Goal: Information Seeking & Learning: Learn about a topic

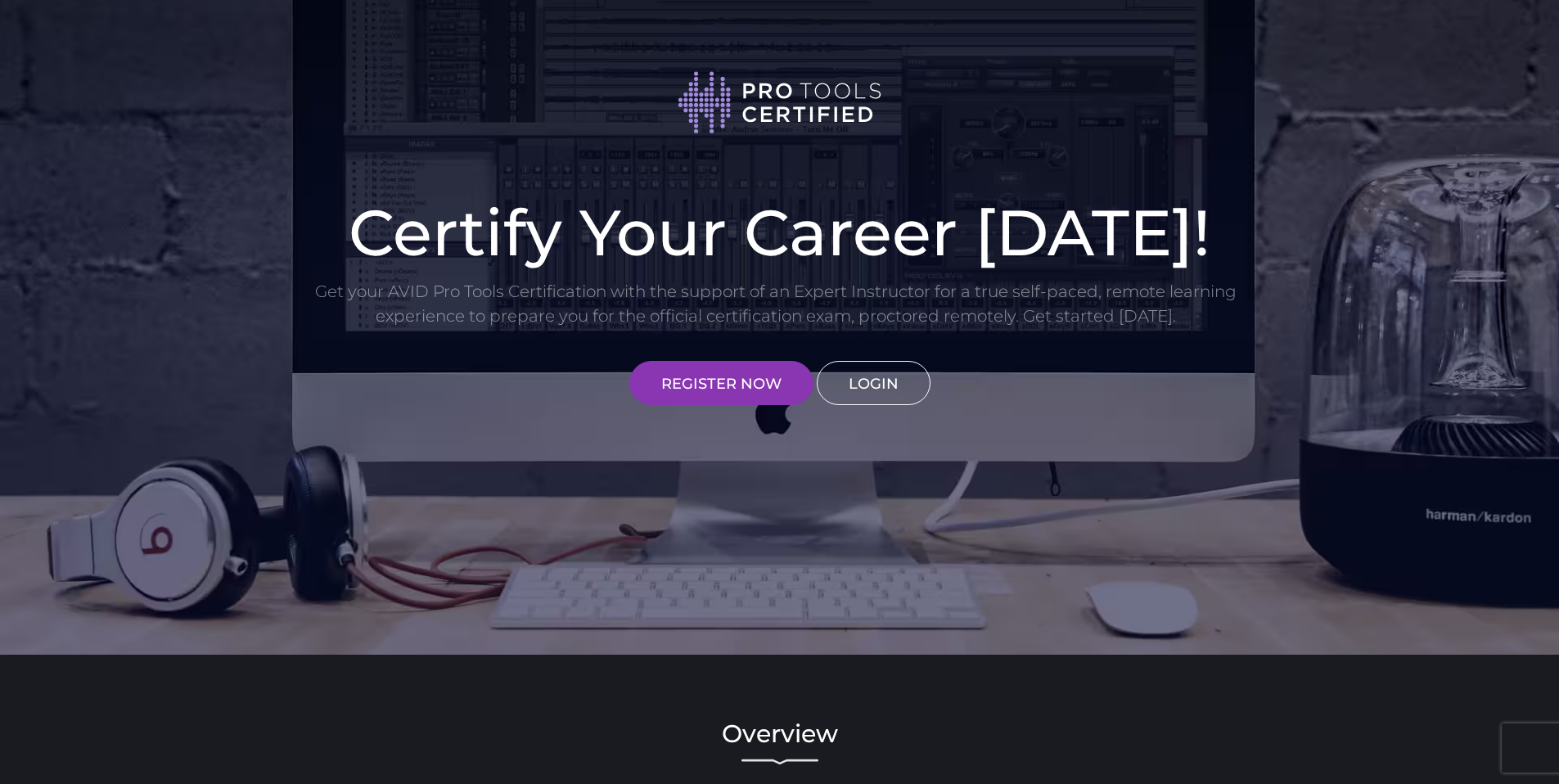
click at [879, 382] on link "LOGIN" at bounding box center [874, 382] width 114 height 44
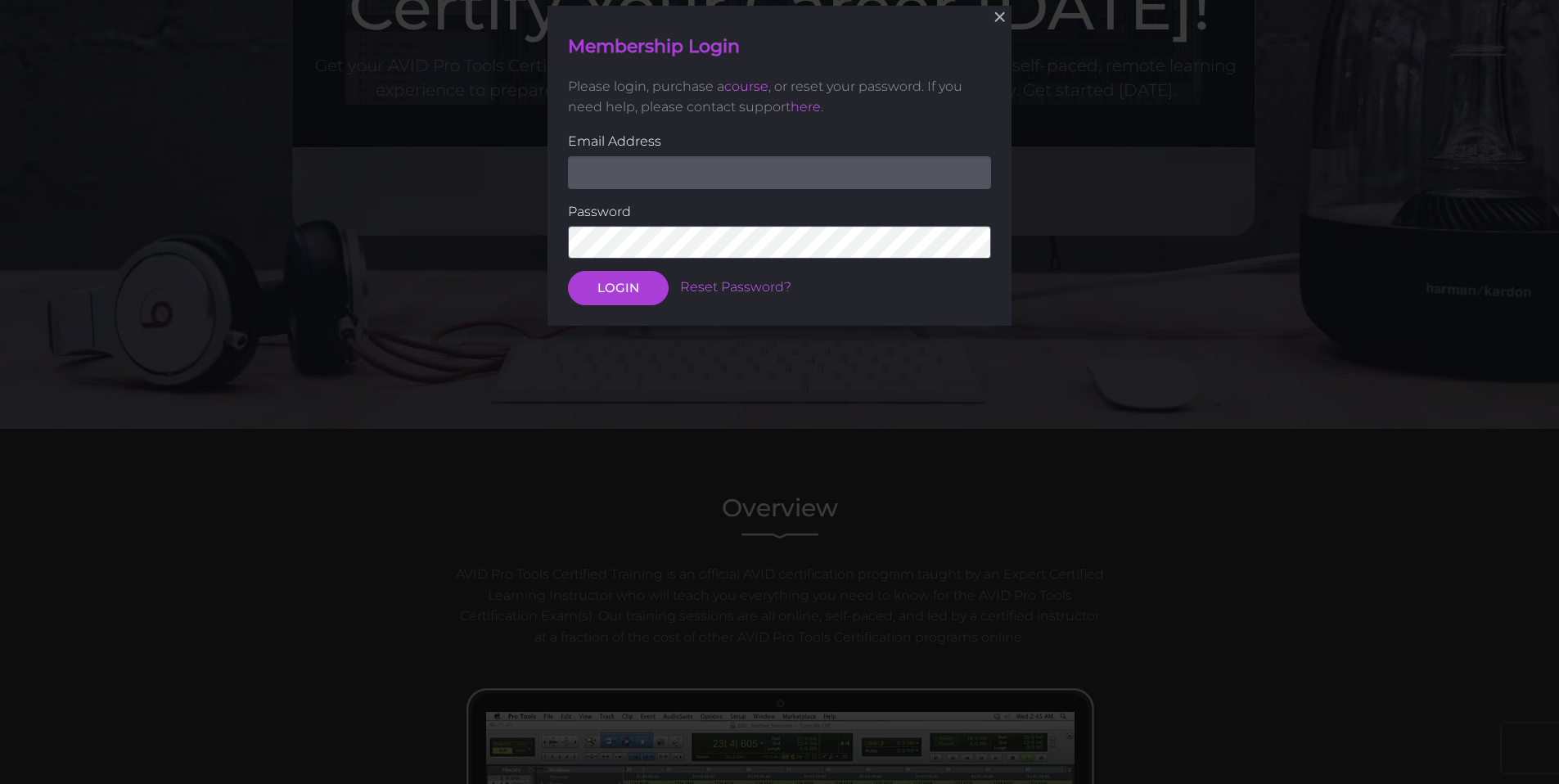
scroll to position [226, 0]
click at [798, 164] on input "email" at bounding box center [780, 171] width 423 height 33
type input "Jordanswilkins77@gmail.com"
click at [568, 271] on button "LOGIN" at bounding box center [618, 288] width 101 height 34
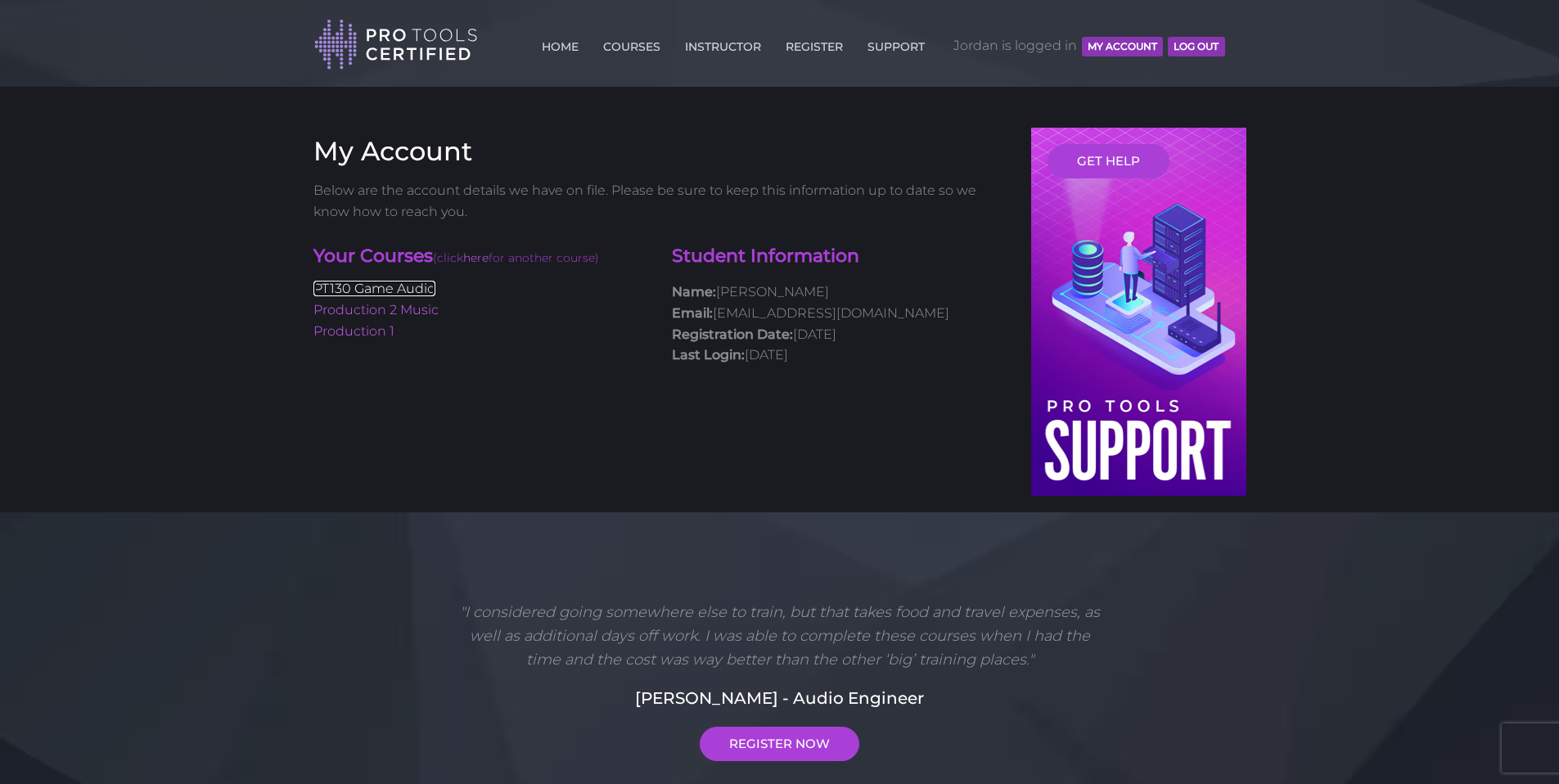
click at [400, 280] on link "PT130 Game Audio" at bounding box center [373, 288] width 122 height 16
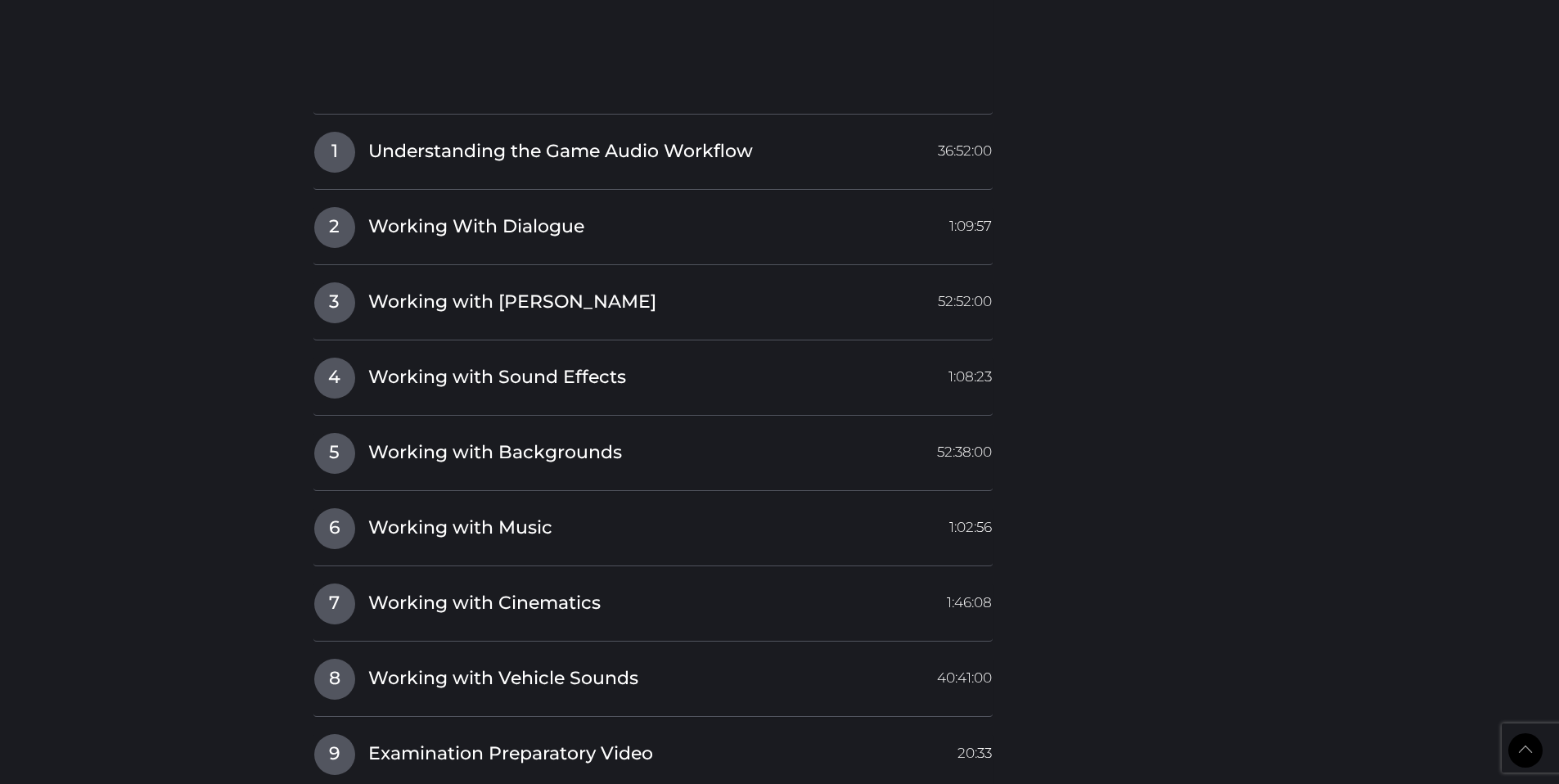
scroll to position [1930, 0]
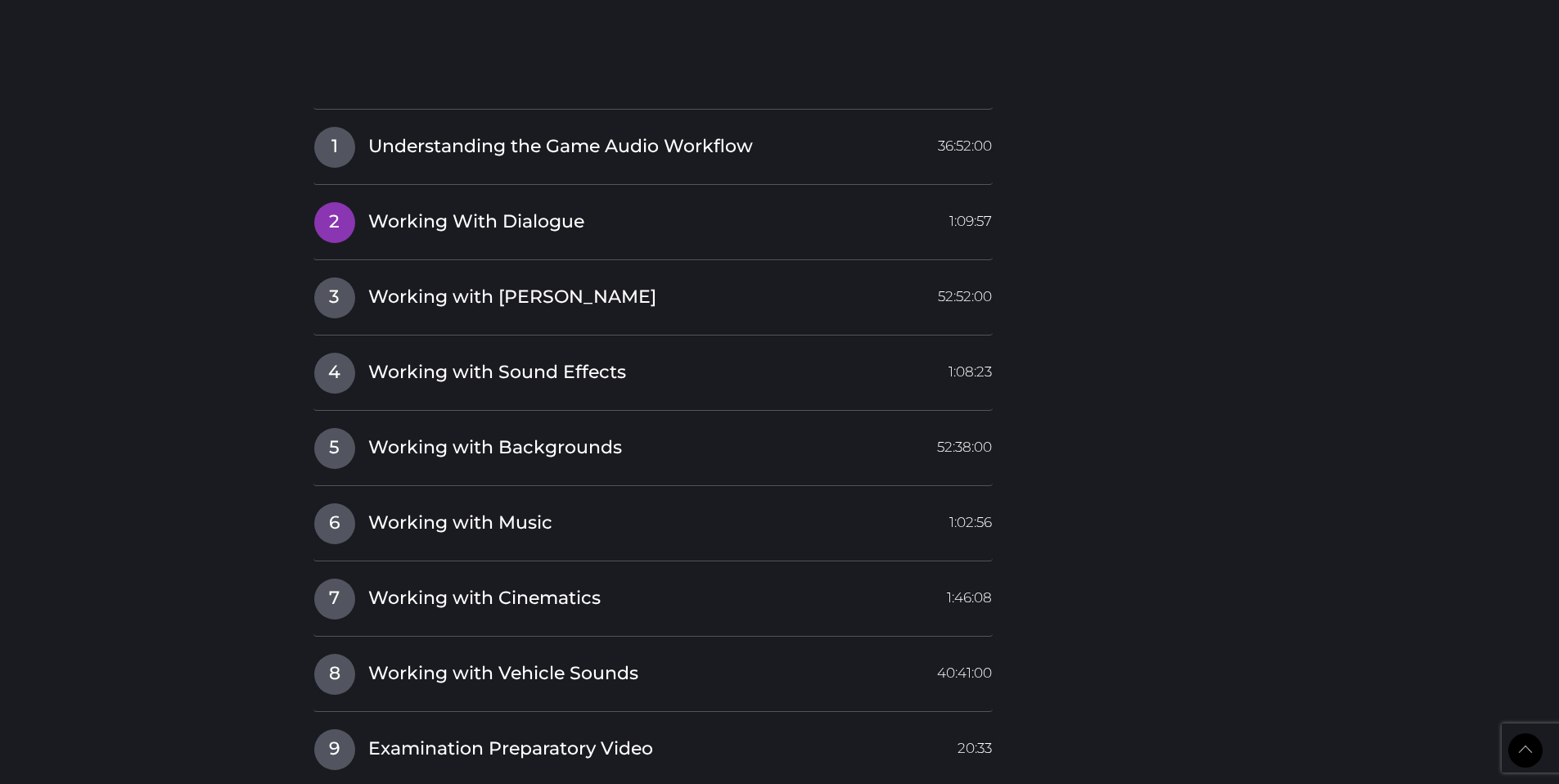
click at [446, 221] on span "Working With Dialogue" at bounding box center [476, 222] width 216 height 25
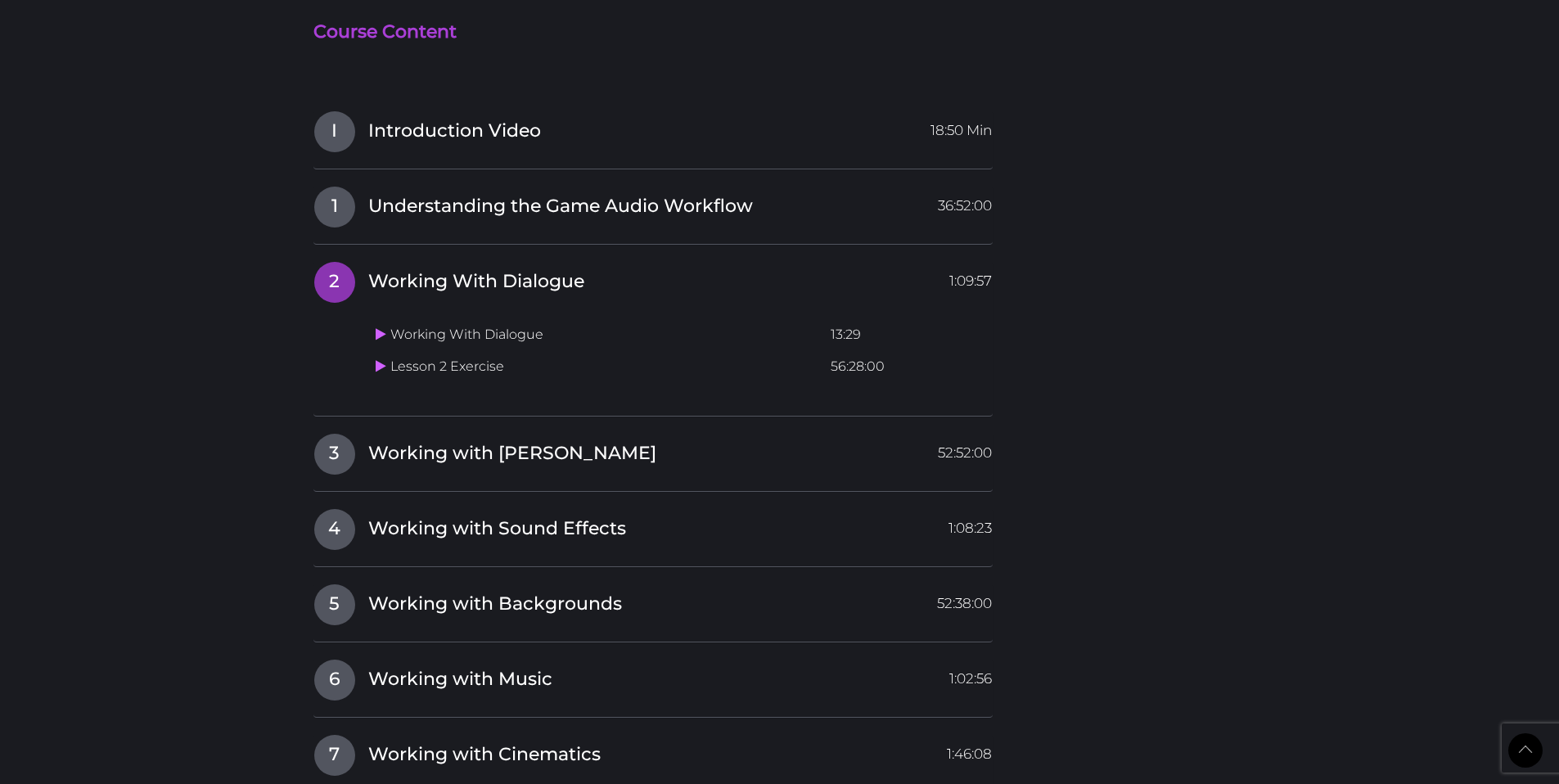
scroll to position [1505, 0]
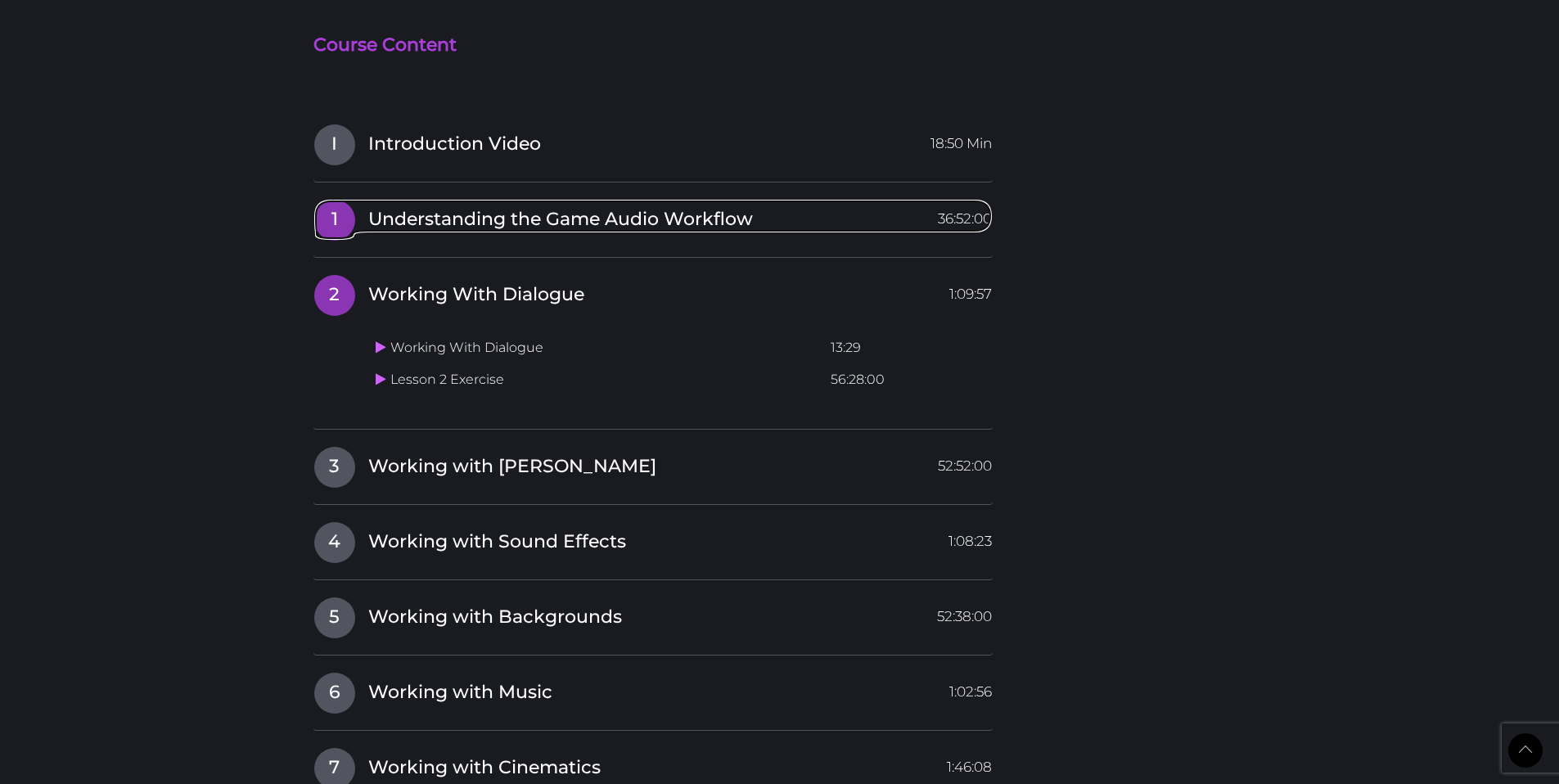
click at [407, 229] on span "Understanding the Game Audio Workflow" at bounding box center [560, 219] width 385 height 25
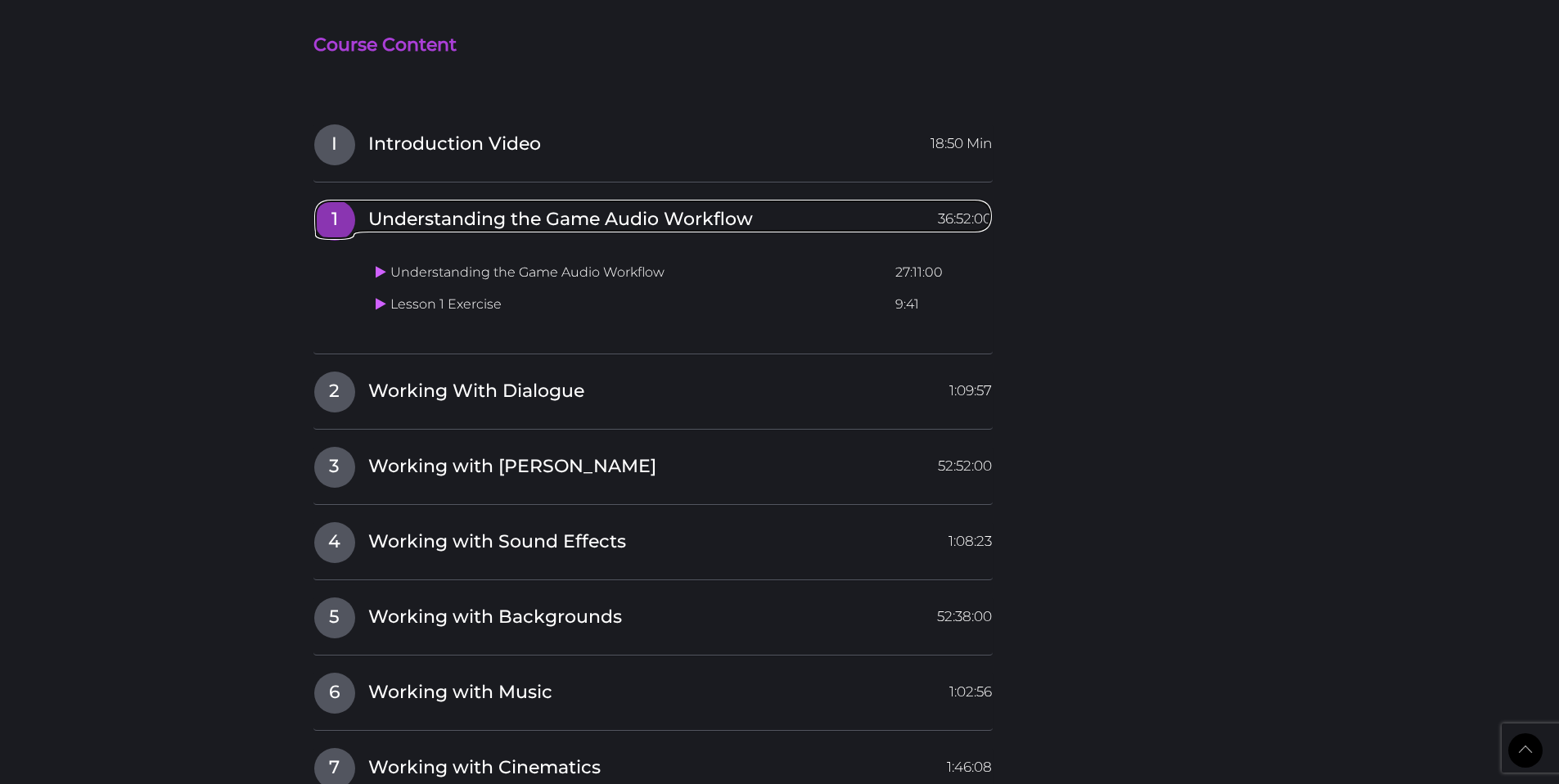
click at [407, 229] on span "Understanding the Game Audio Workflow" at bounding box center [560, 219] width 385 height 25
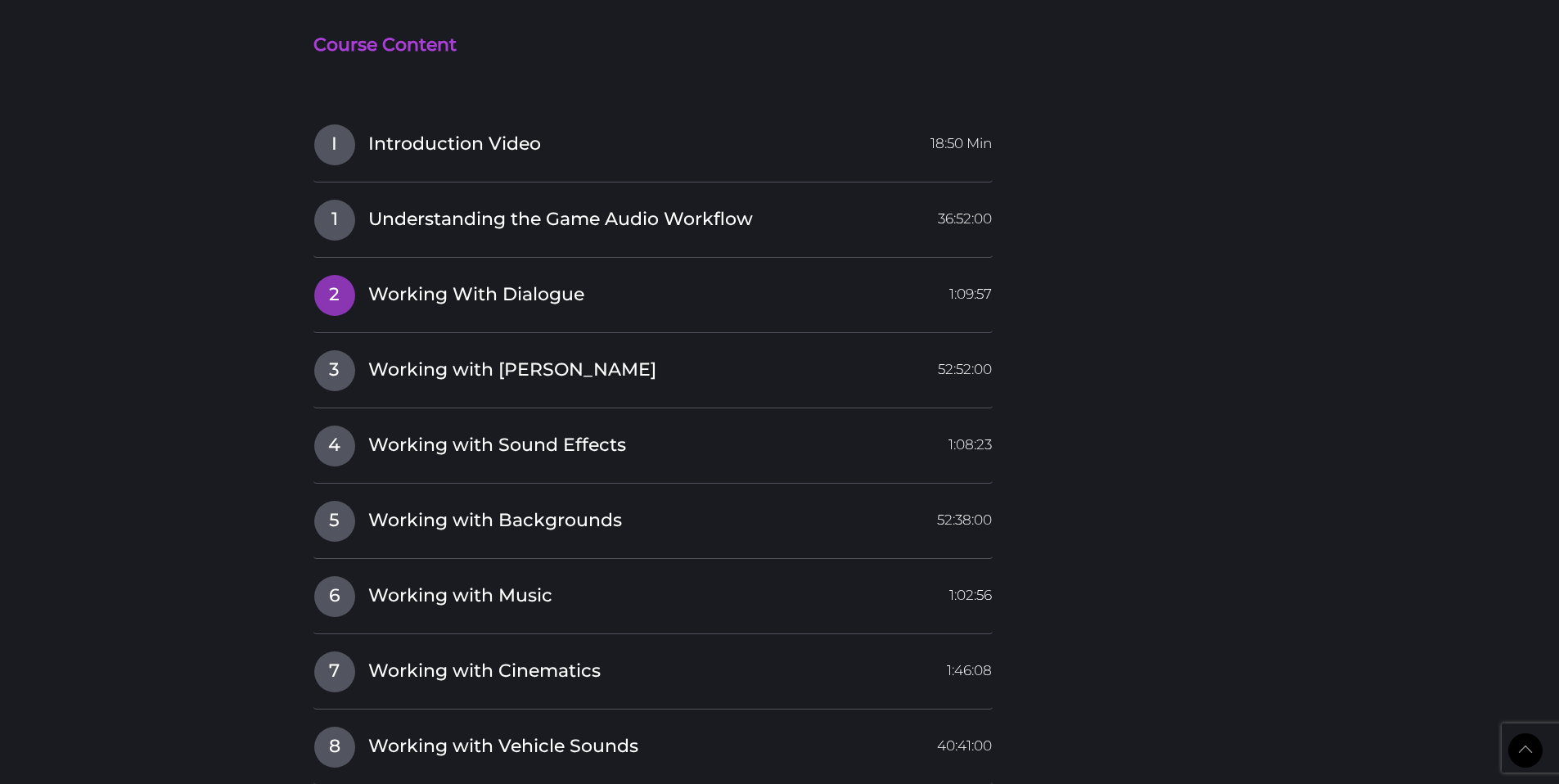
click at [384, 293] on span "Working With Dialogue" at bounding box center [476, 294] width 216 height 25
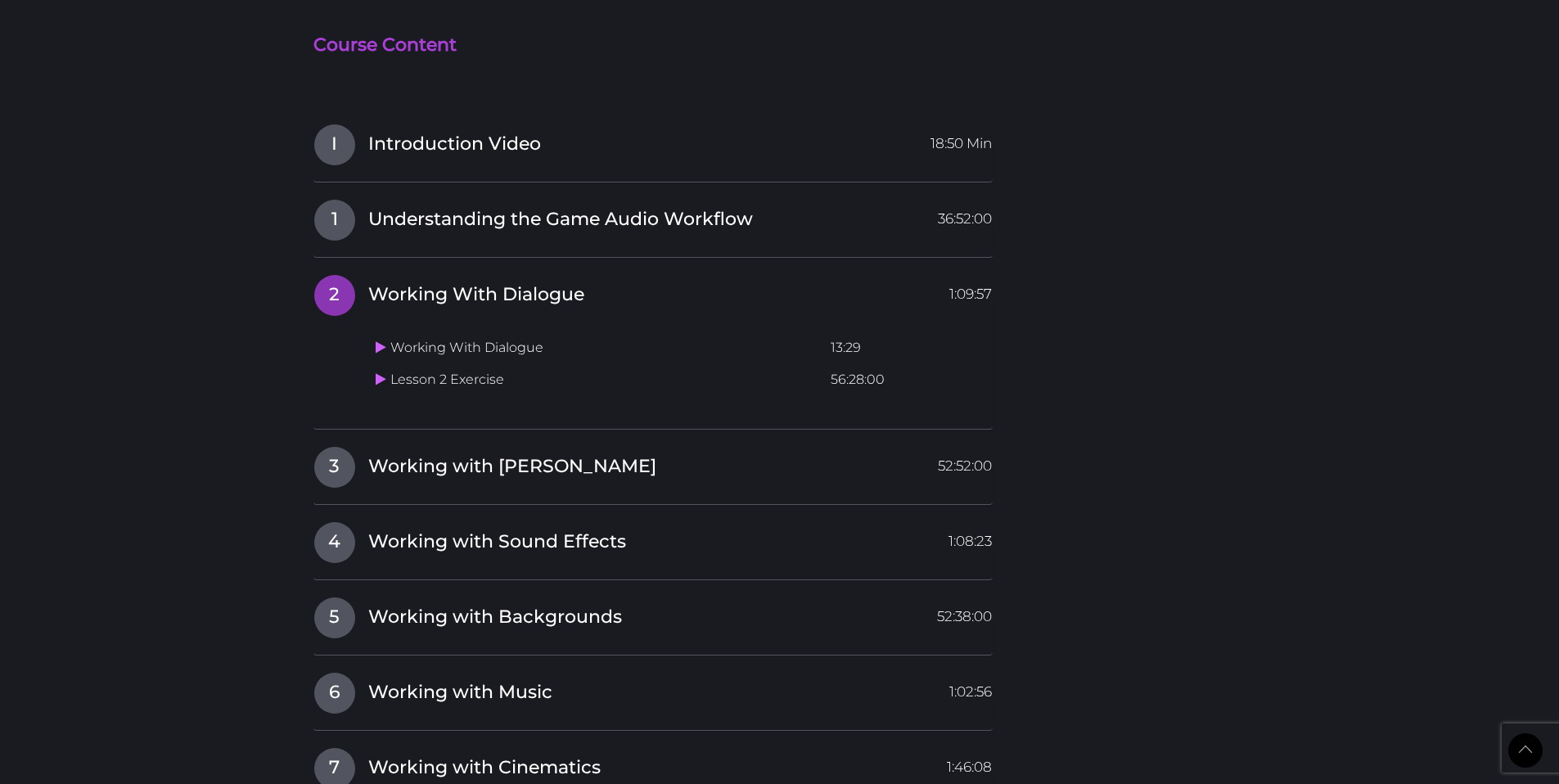
click at [384, 293] on span "Working With Dialogue" at bounding box center [476, 294] width 216 height 25
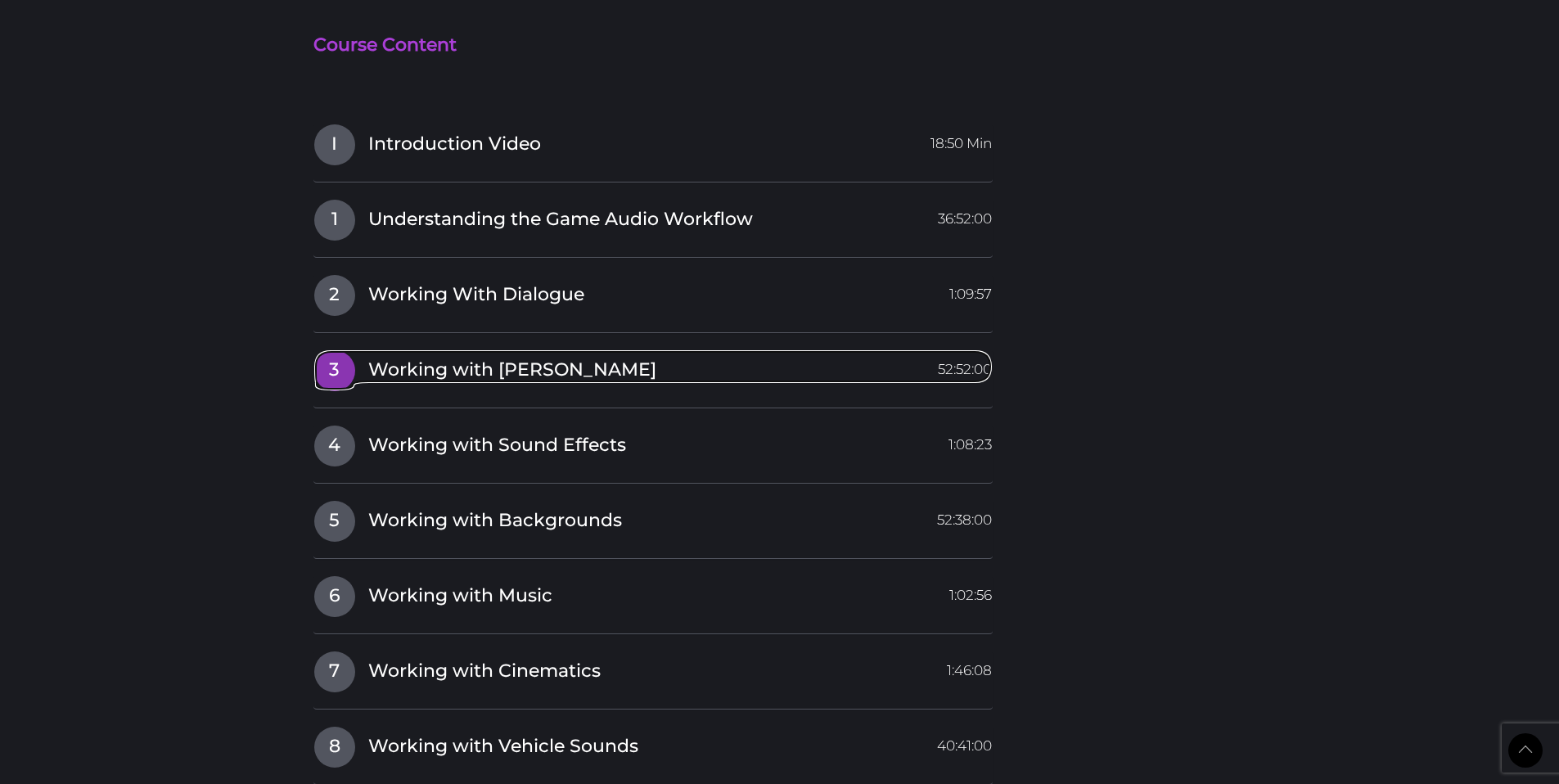
click at [373, 358] on span "Working with Foley" at bounding box center [511, 370] width 288 height 25
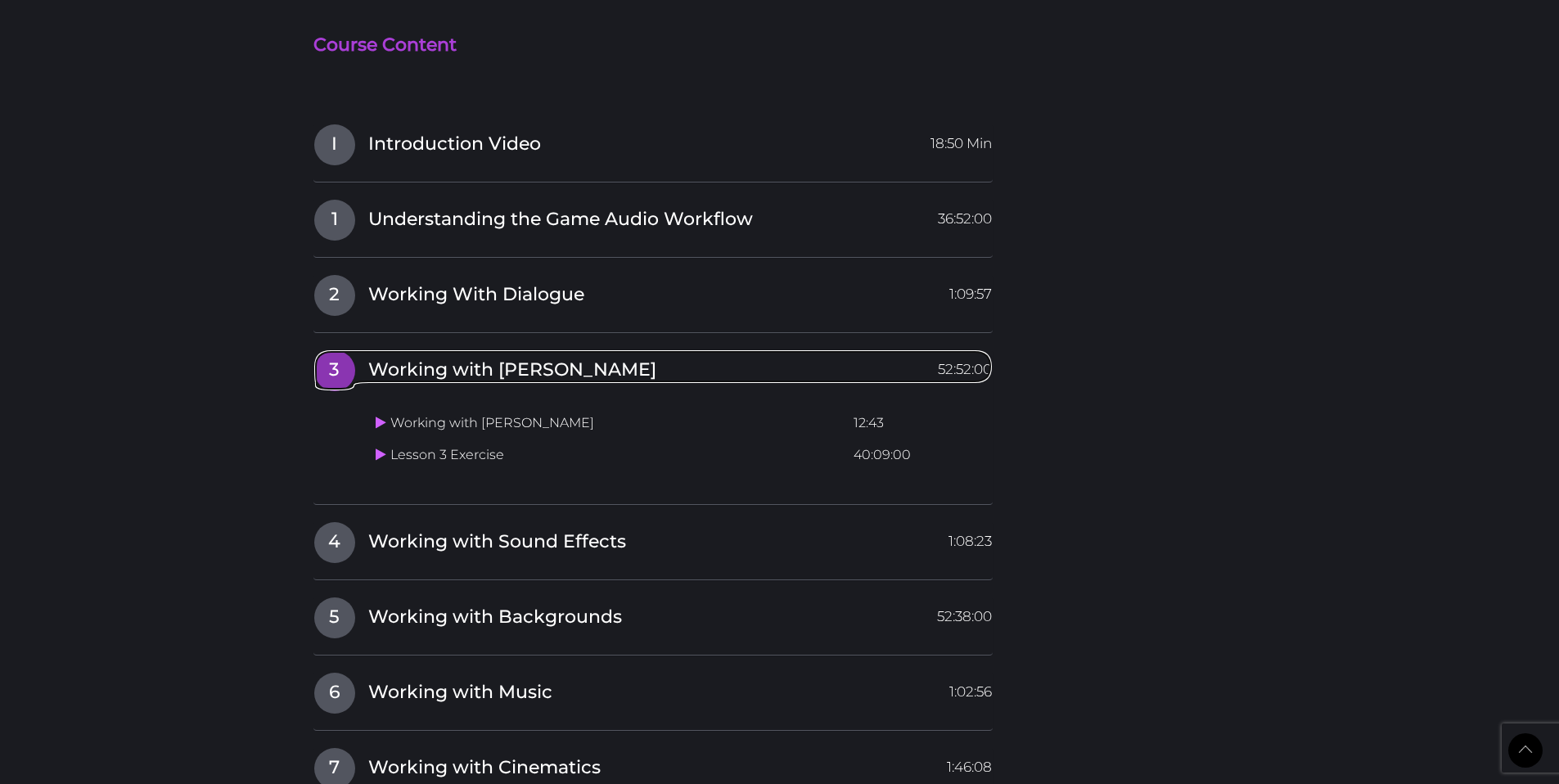
click at [373, 358] on span "Working with Foley" at bounding box center [511, 370] width 288 height 25
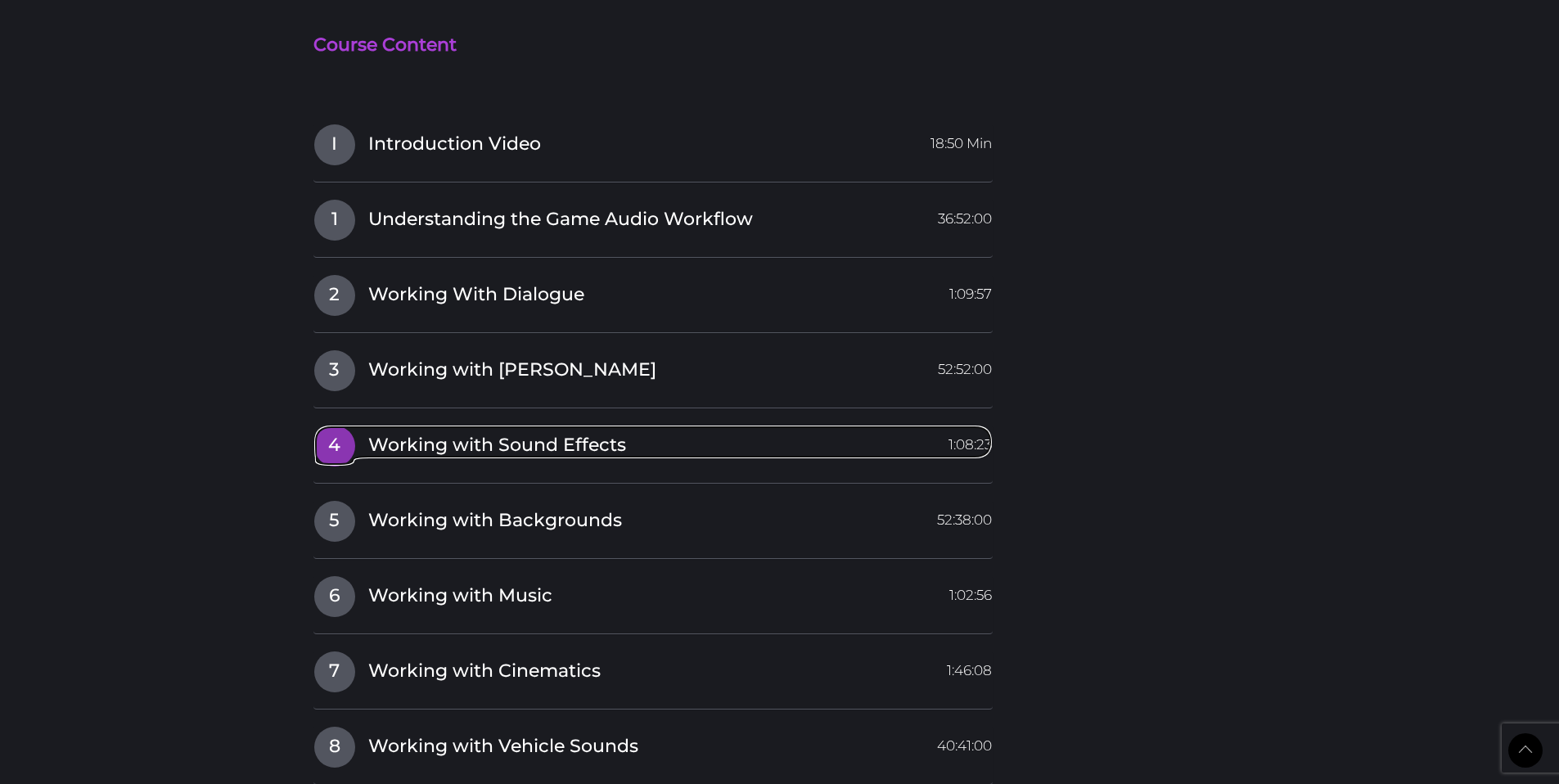
click at [360, 426] on link "4 Working with Sound Effects 1:08:23" at bounding box center [653, 441] width 680 height 34
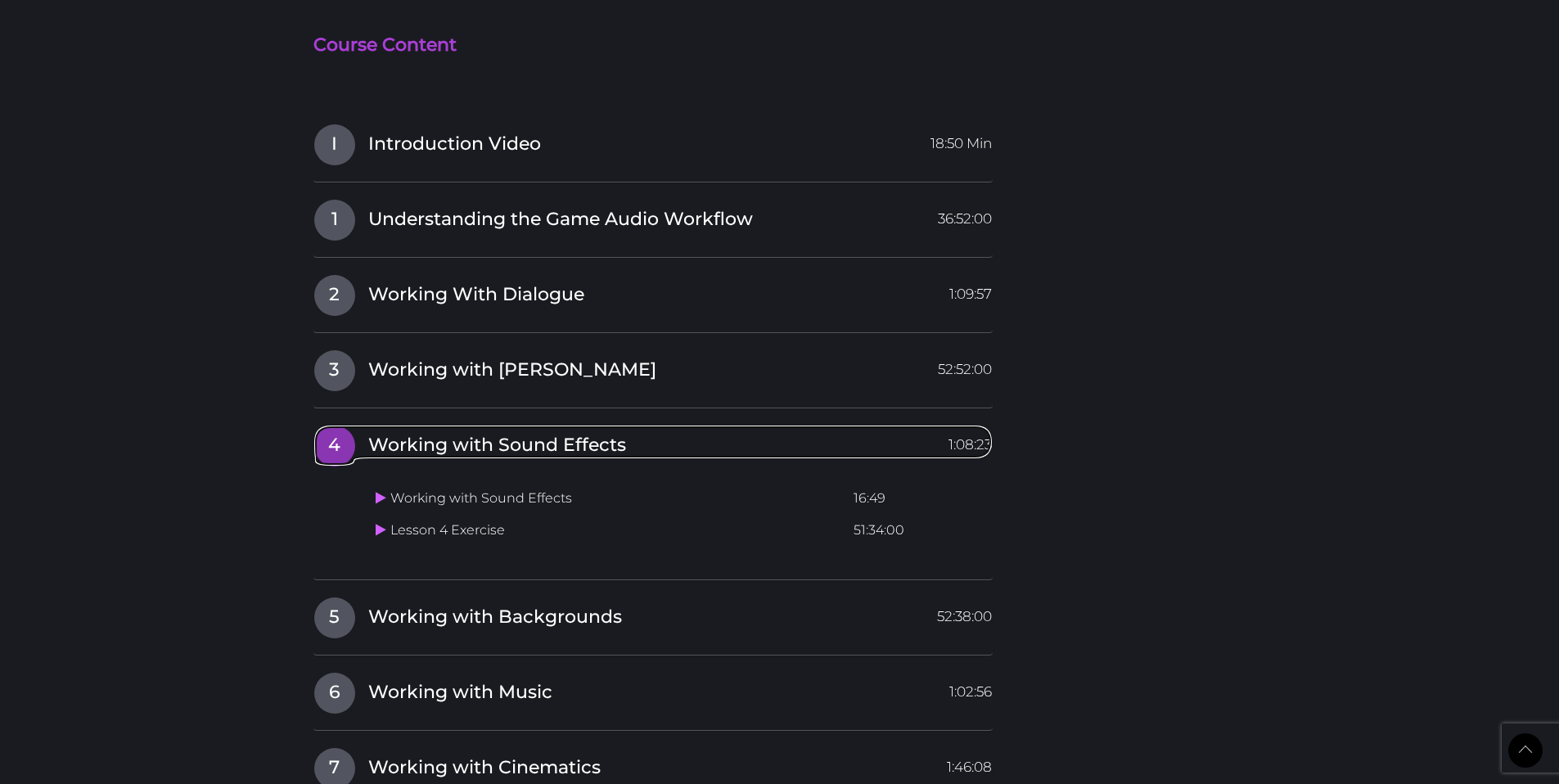
click at [360, 426] on link "4 Working with Sound Effects 1:08:23" at bounding box center [653, 441] width 680 height 34
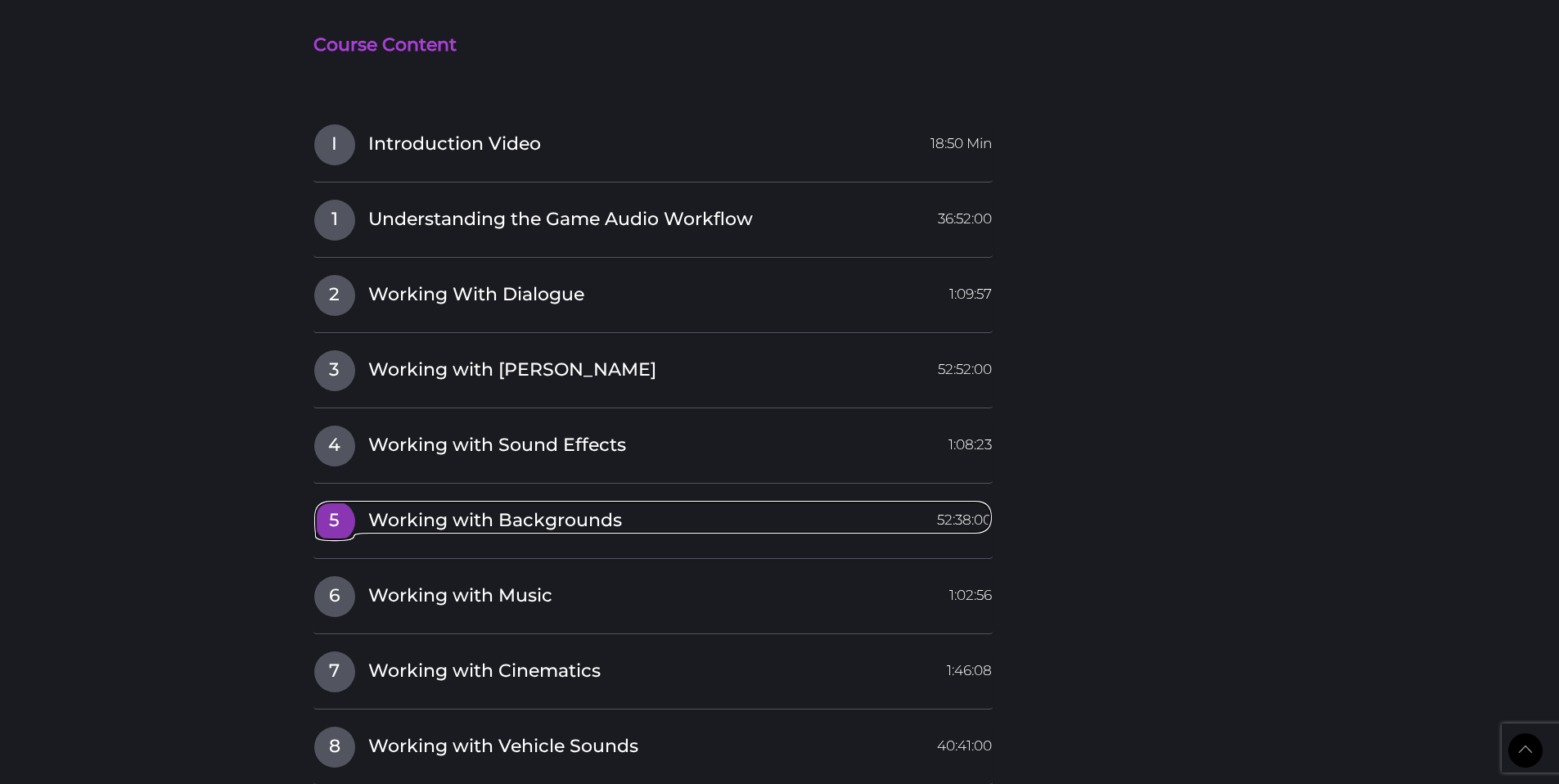
click at [413, 511] on span "Working with Backgrounds" at bounding box center [495, 520] width 253 height 25
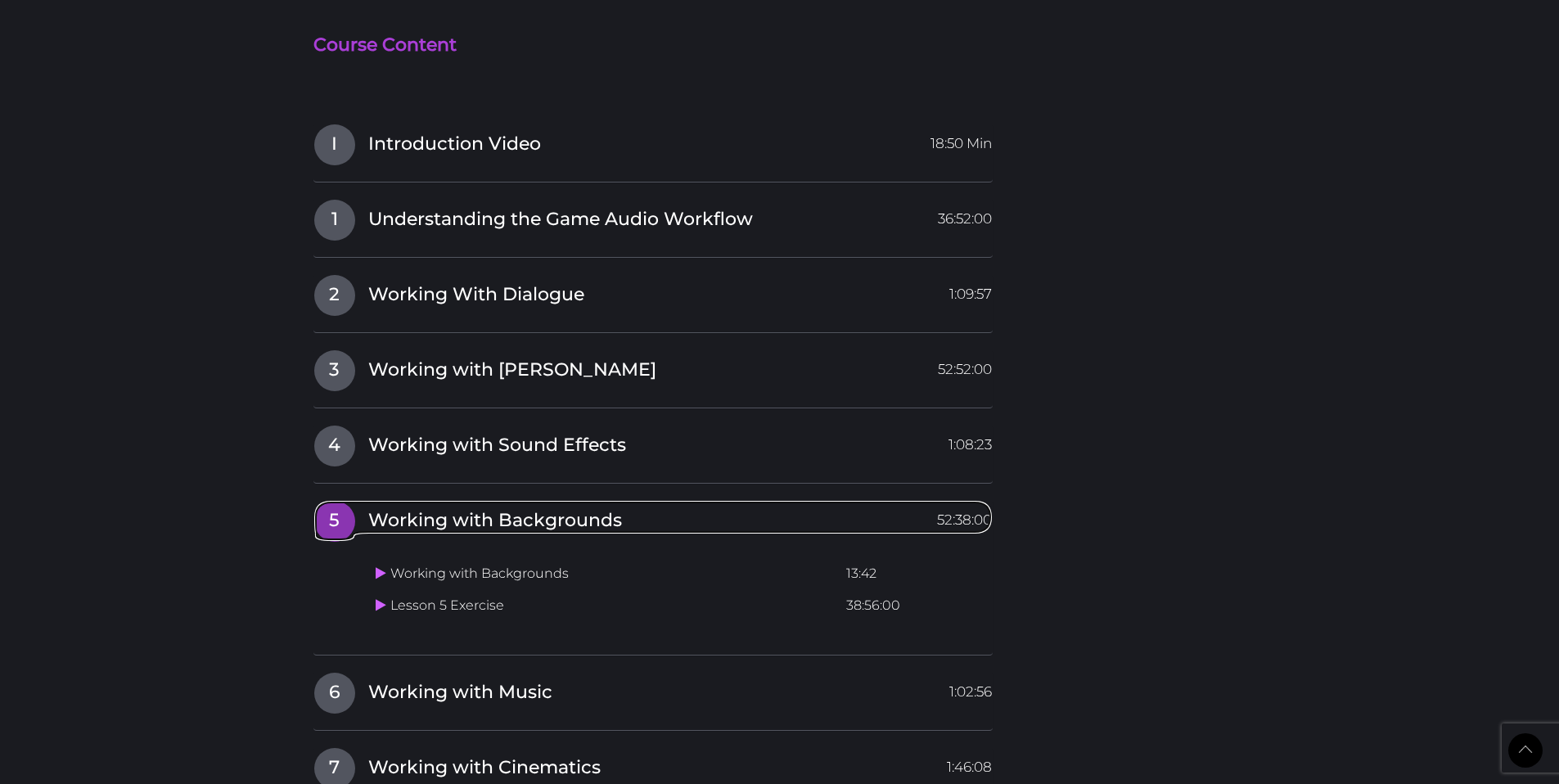
click at [413, 511] on span "Working with Backgrounds" at bounding box center [495, 520] width 253 height 25
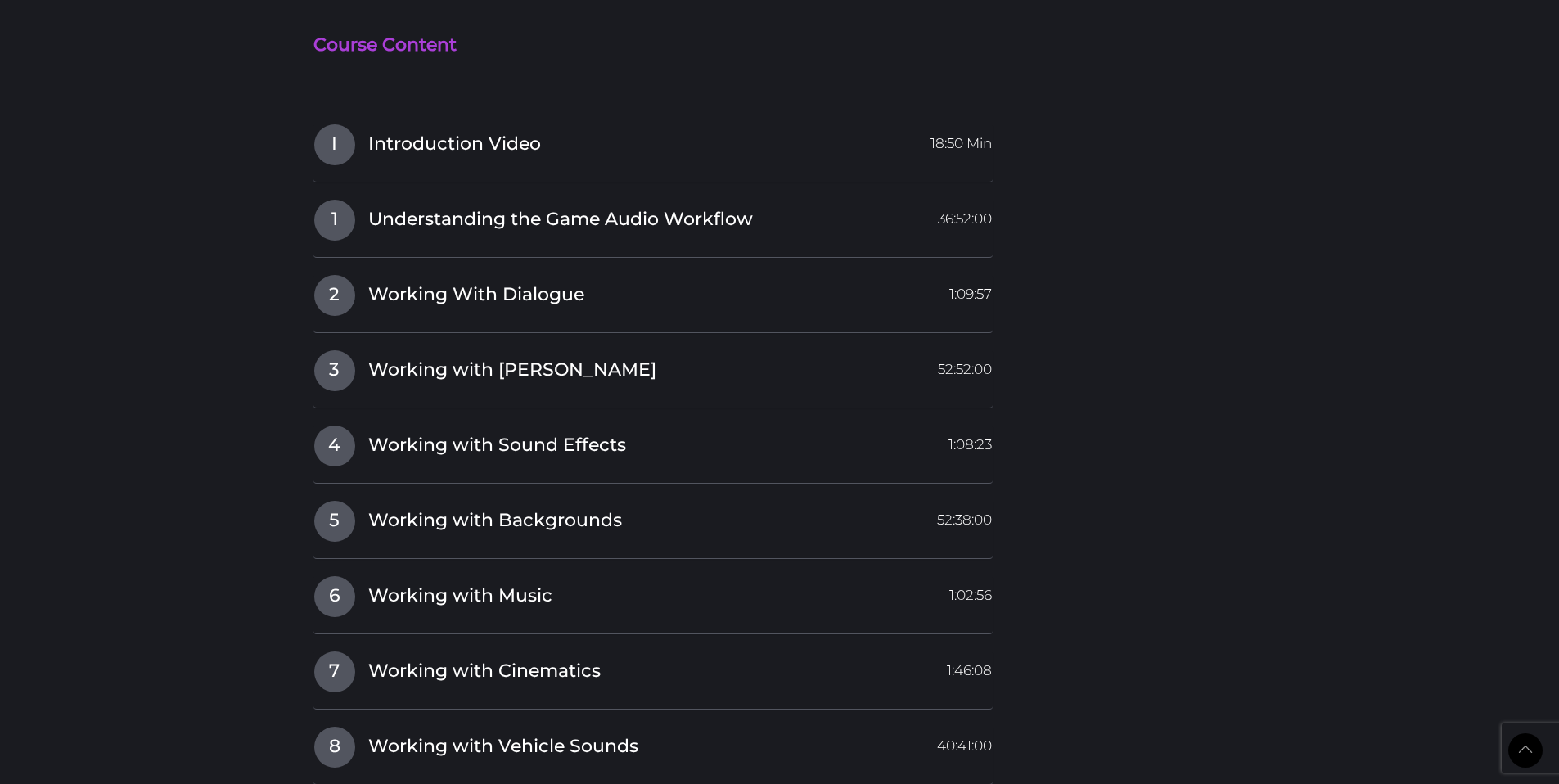
click at [217, 514] on body "Back to Top Toggle navigation HOME COURSES INSTRUCTOR REGISTER SUPPORT Jordan i…" at bounding box center [780, 88] width 1559 height 3185
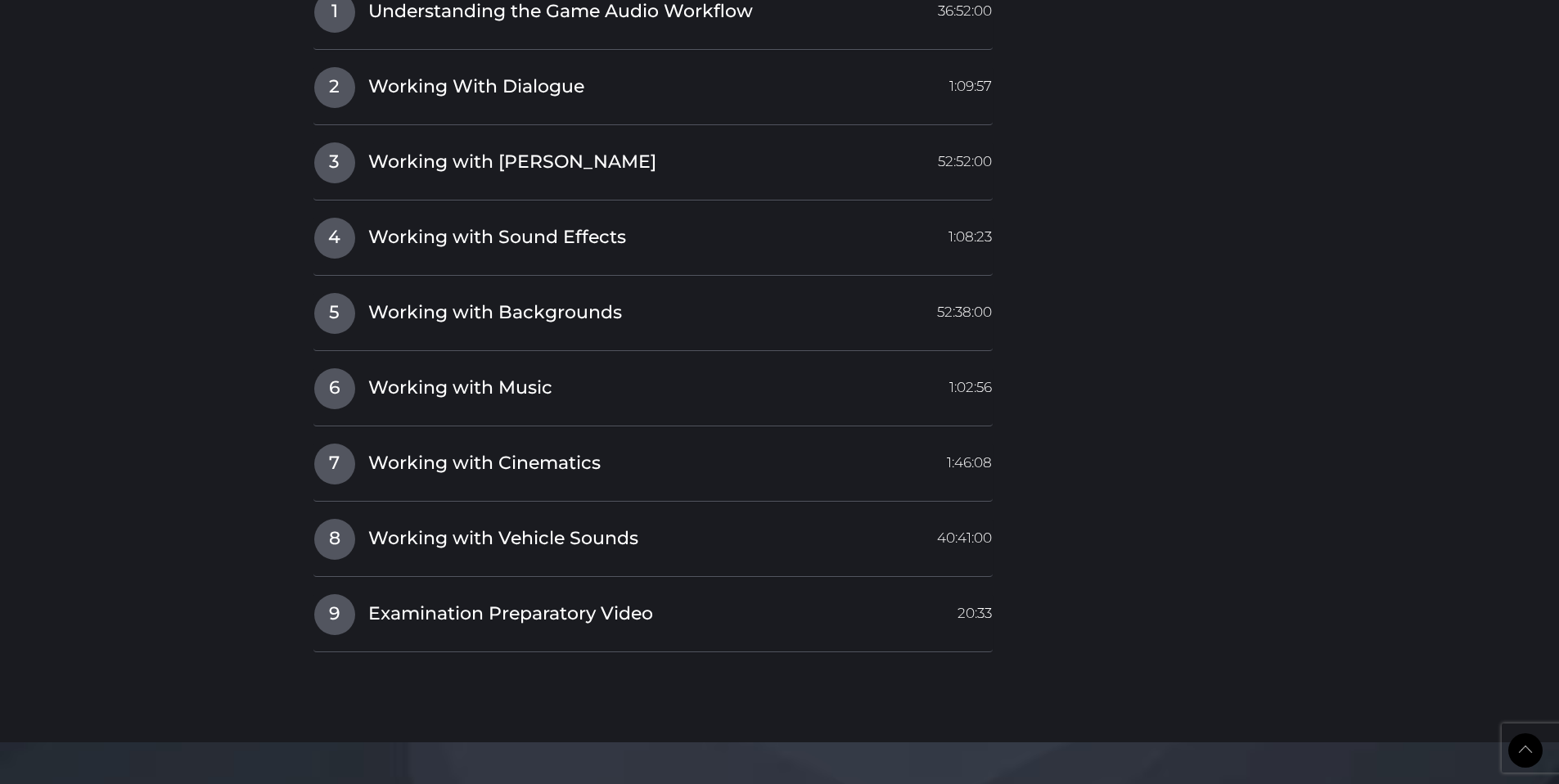
scroll to position [1734, 0]
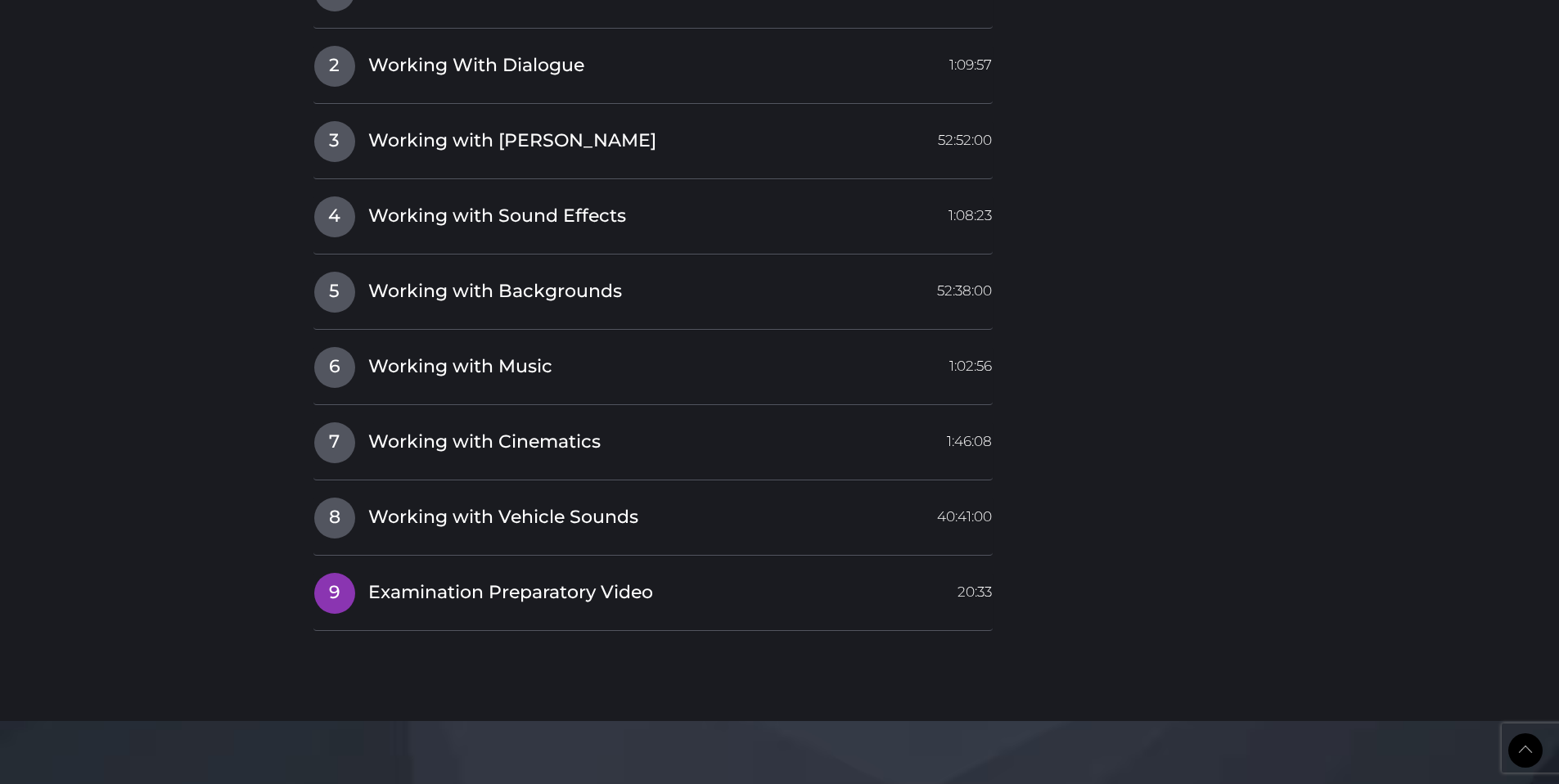
click at [442, 587] on span "Examination Preparatory Video" at bounding box center [510, 592] width 285 height 25
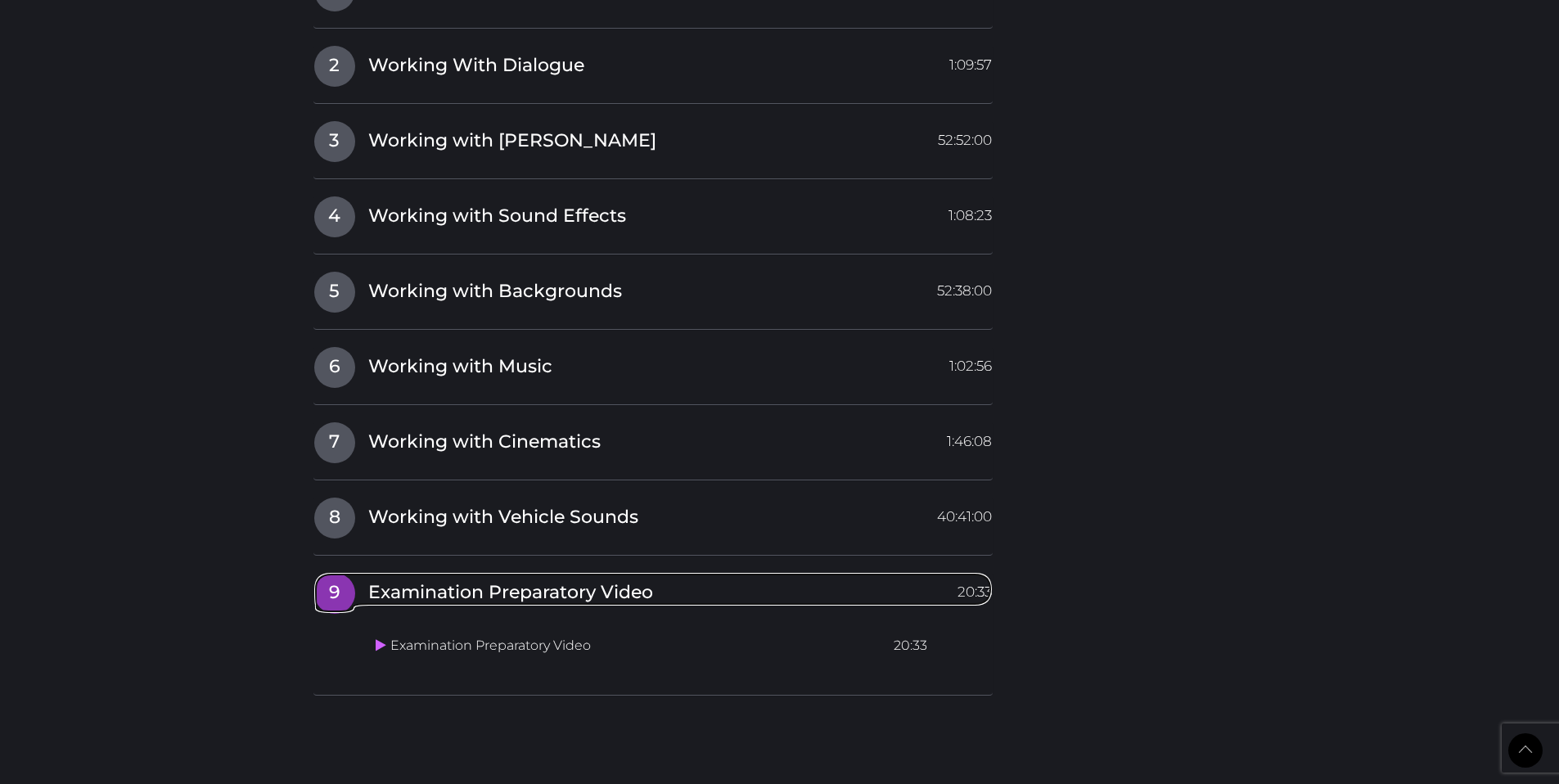
click at [442, 587] on span "Examination Preparatory Video" at bounding box center [510, 592] width 285 height 25
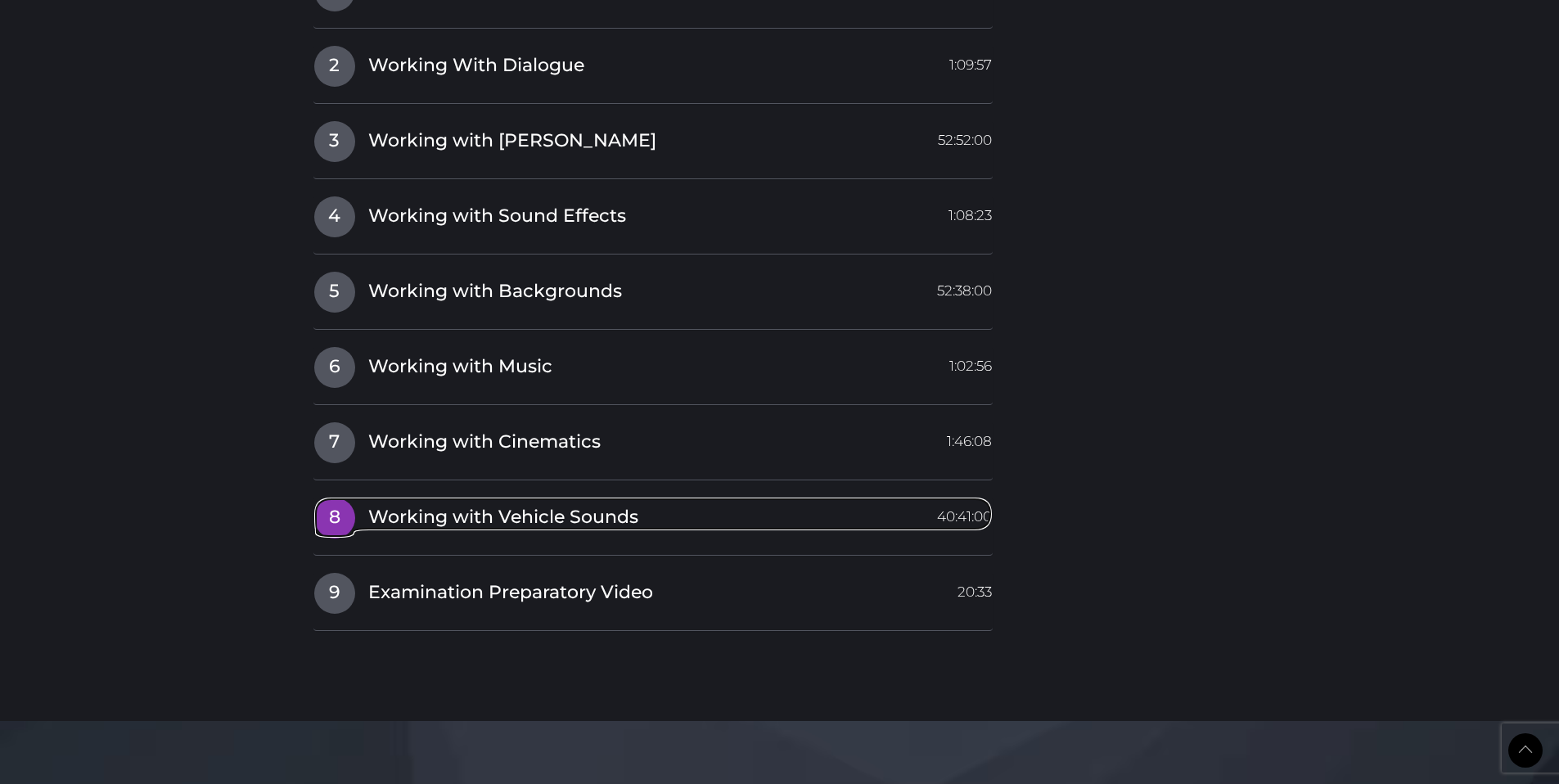
click at [442, 521] on span "Working with Vehicle Sounds" at bounding box center [503, 517] width 270 height 25
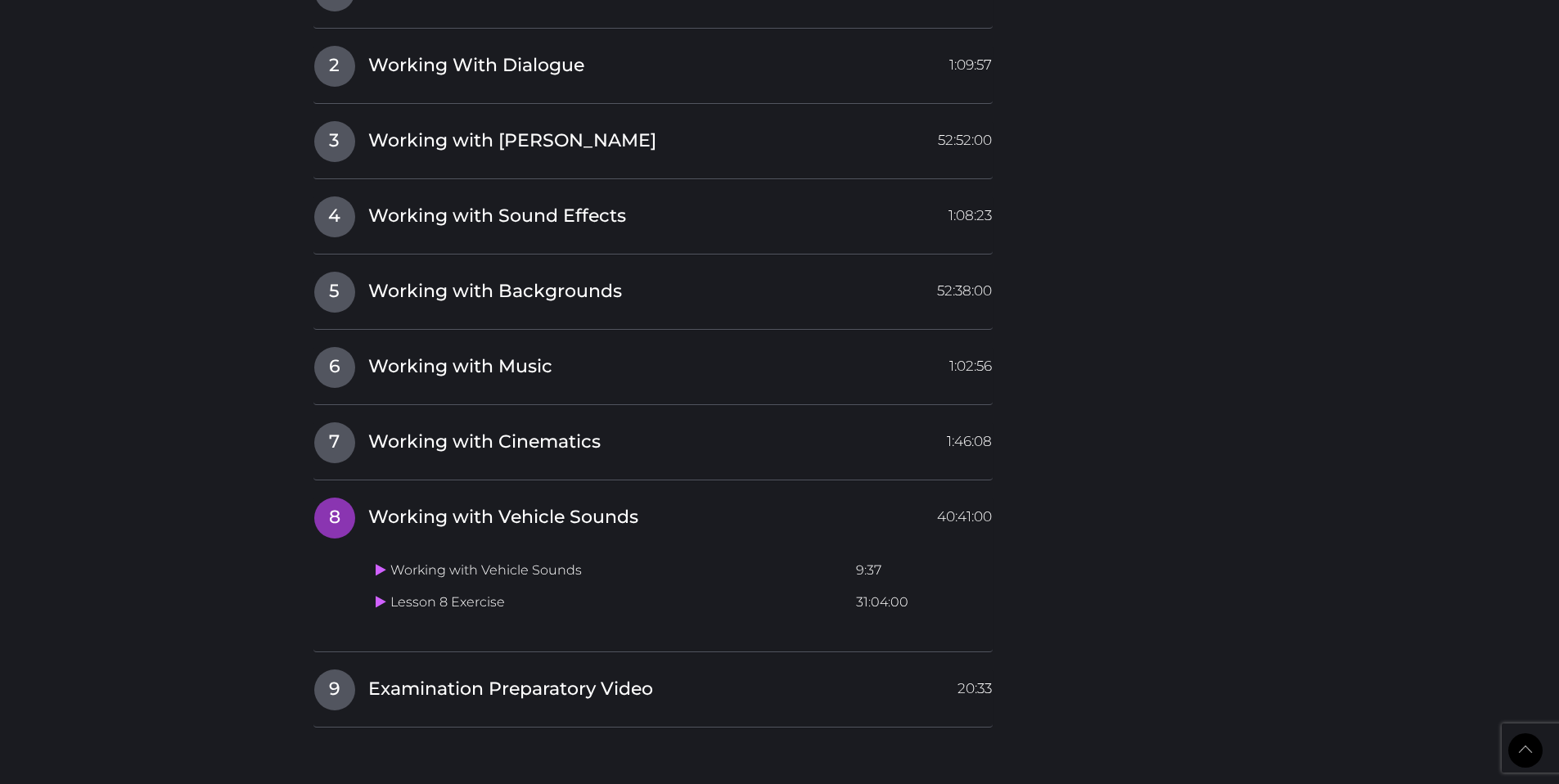
click at [442, 521] on span "Working with Vehicle Sounds" at bounding box center [503, 517] width 270 height 25
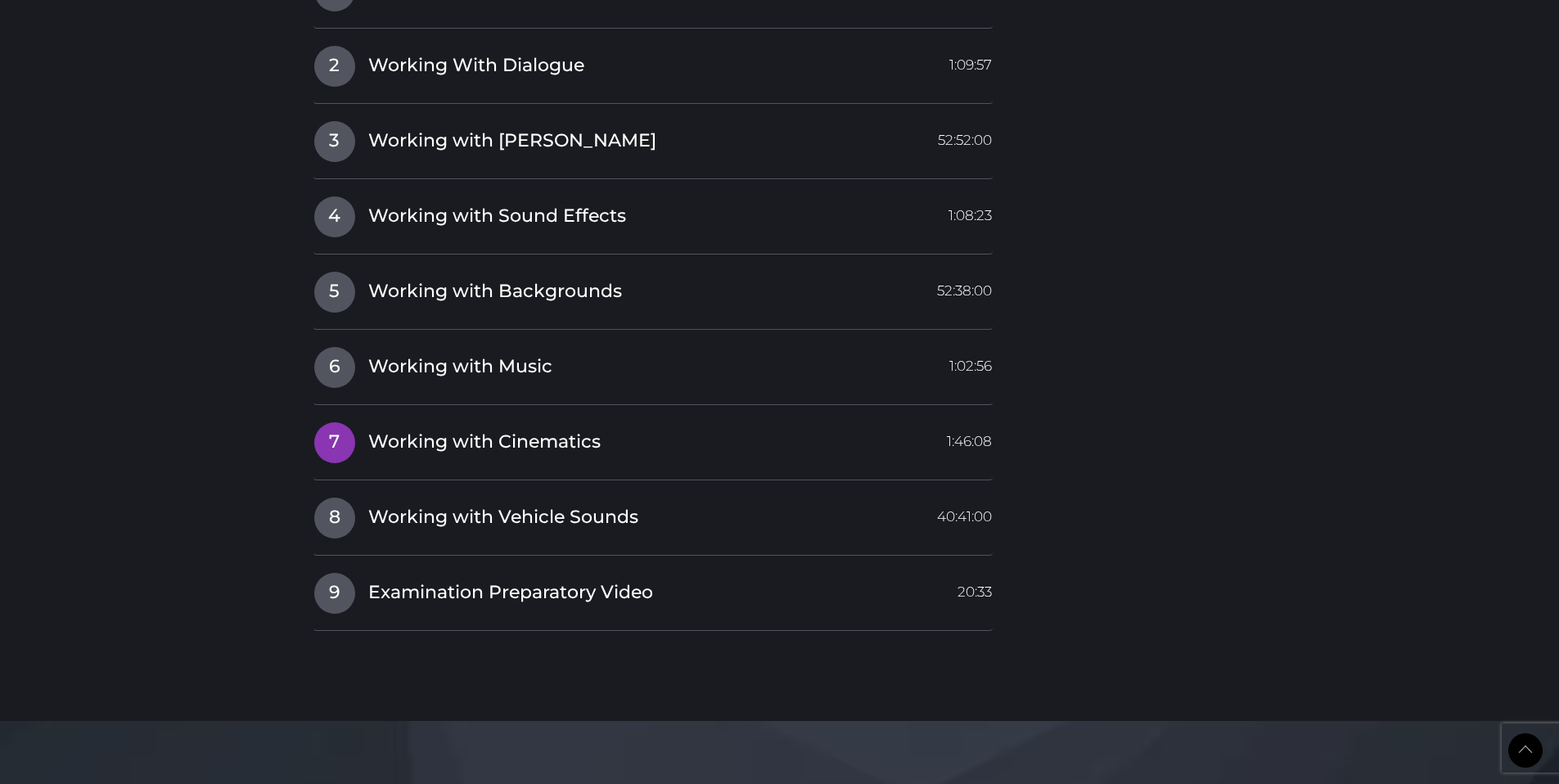
click at [474, 438] on span "Working with Cinematics" at bounding box center [483, 441] width 232 height 25
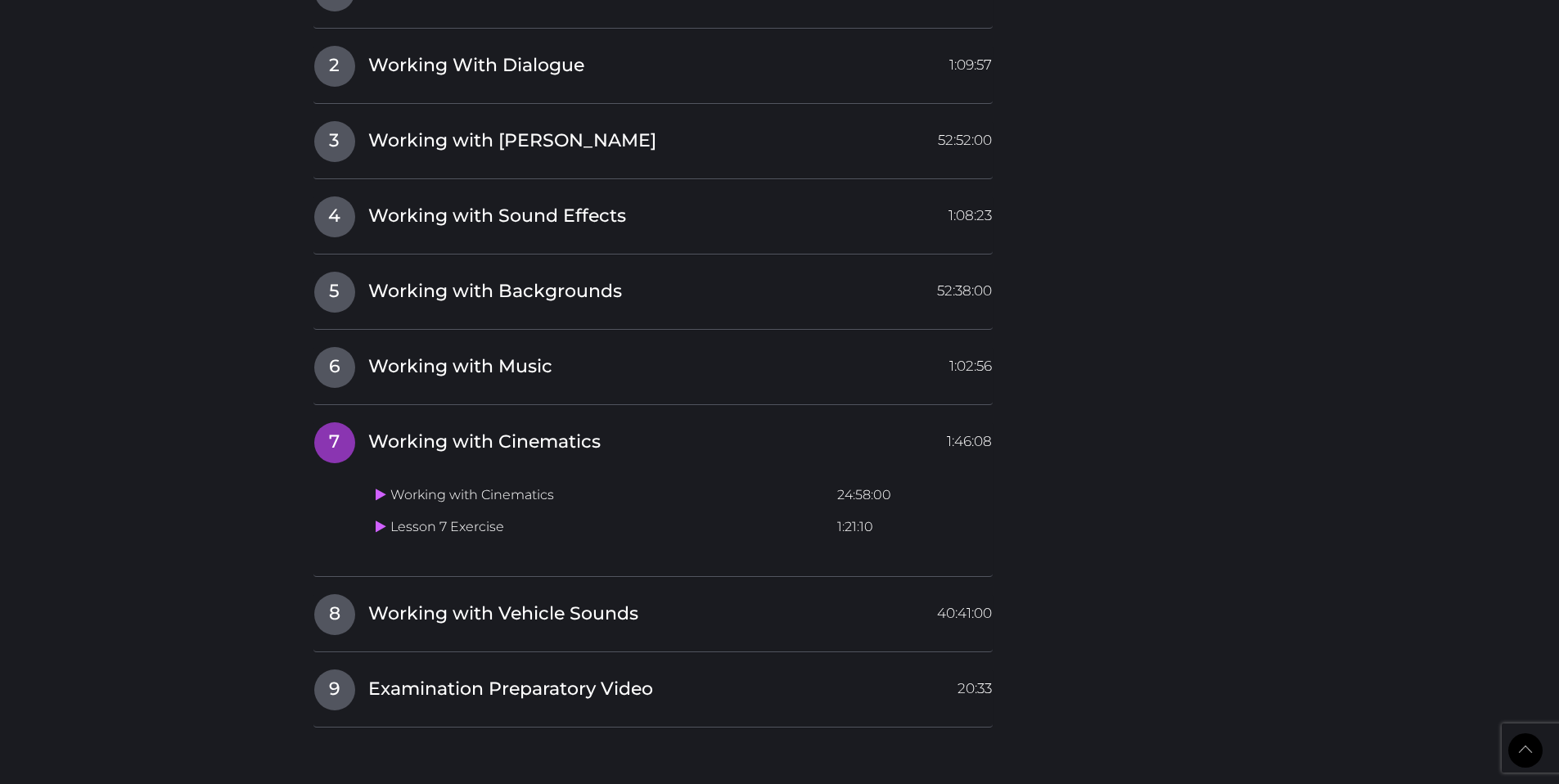
click at [474, 438] on span "Working with Cinematics" at bounding box center [483, 441] width 232 height 25
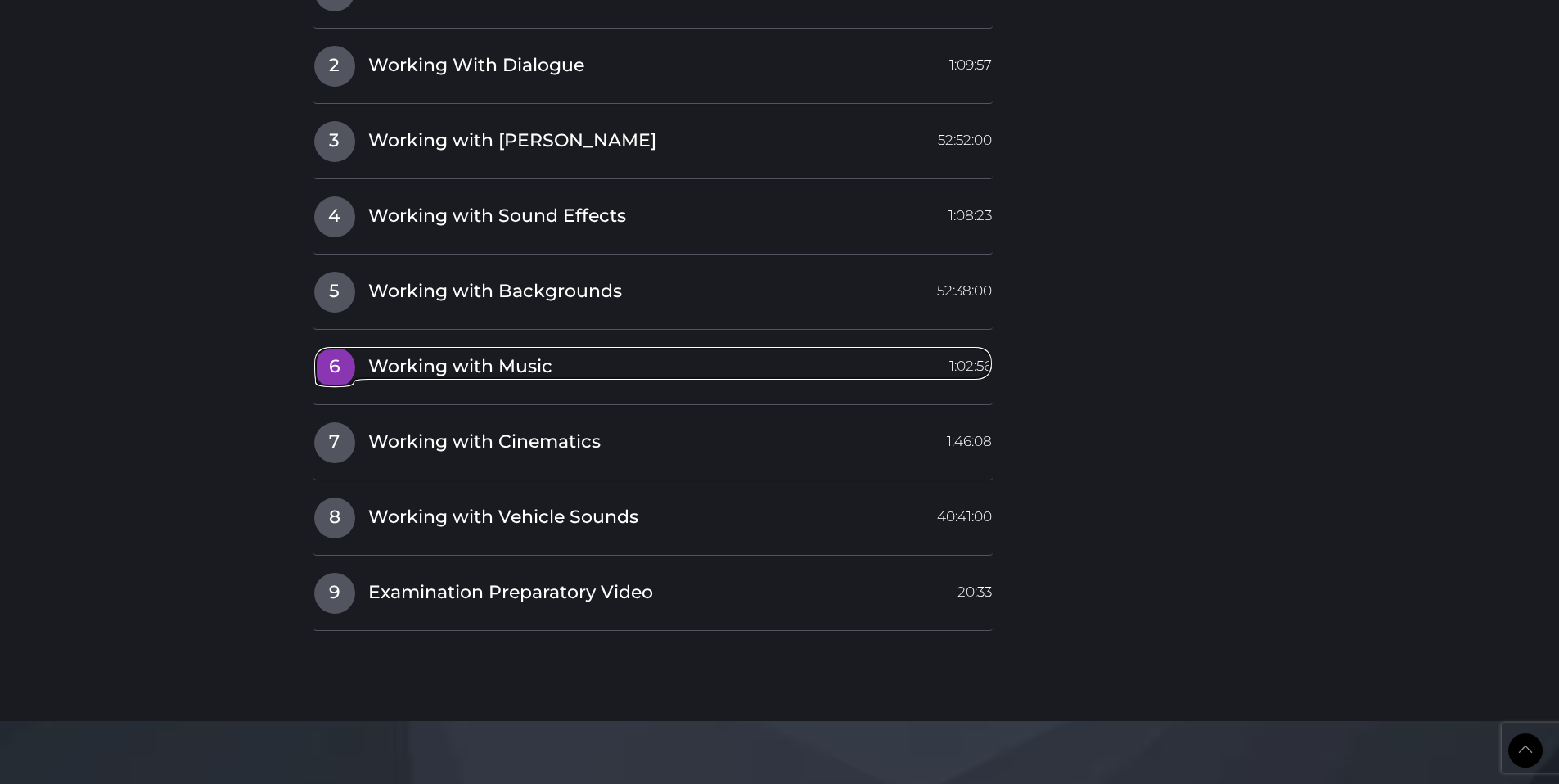
click at [486, 365] on span "Working with Music" at bounding box center [460, 366] width 184 height 25
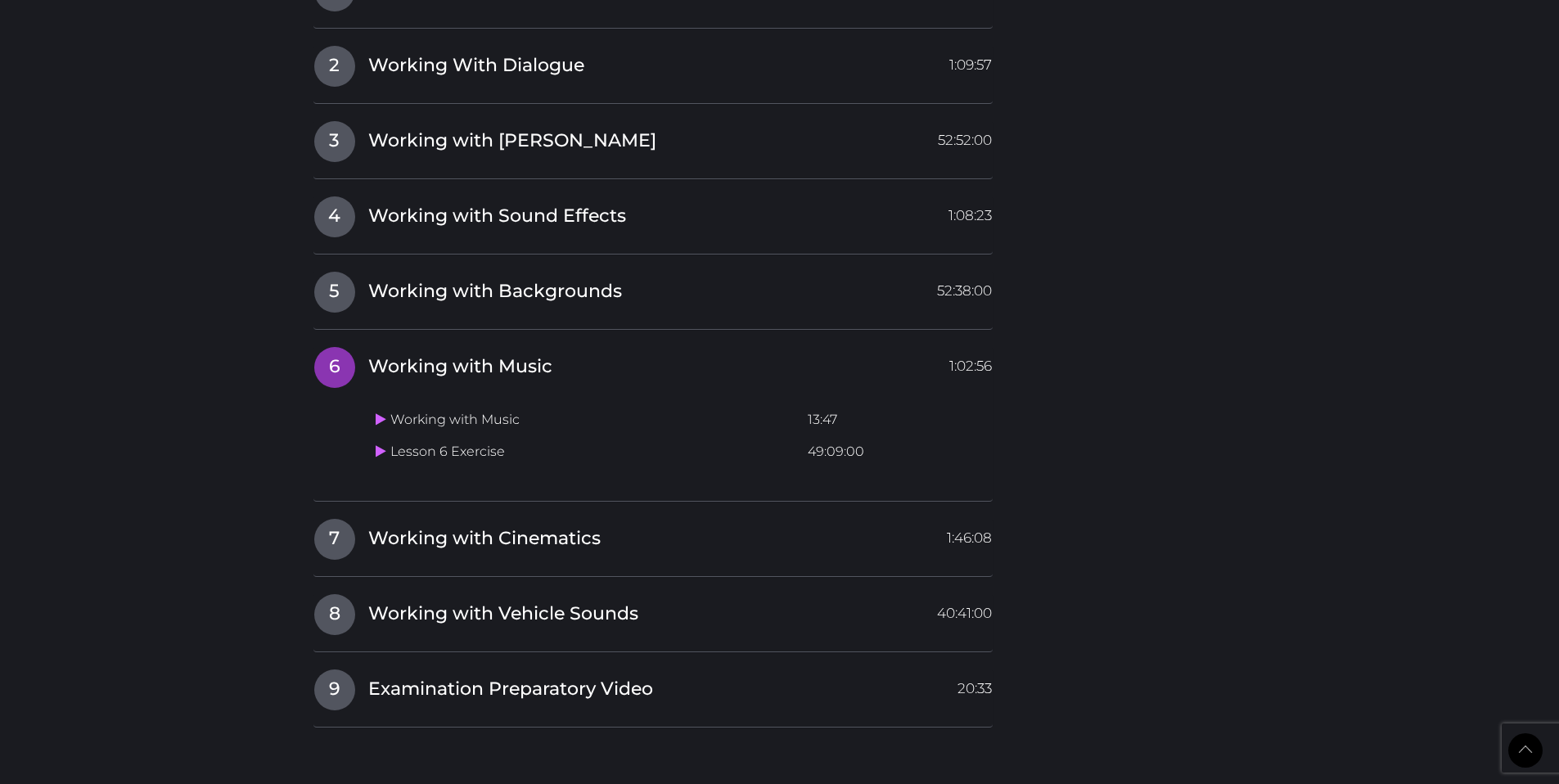
click at [486, 365] on span "Working with Music" at bounding box center [460, 366] width 184 height 25
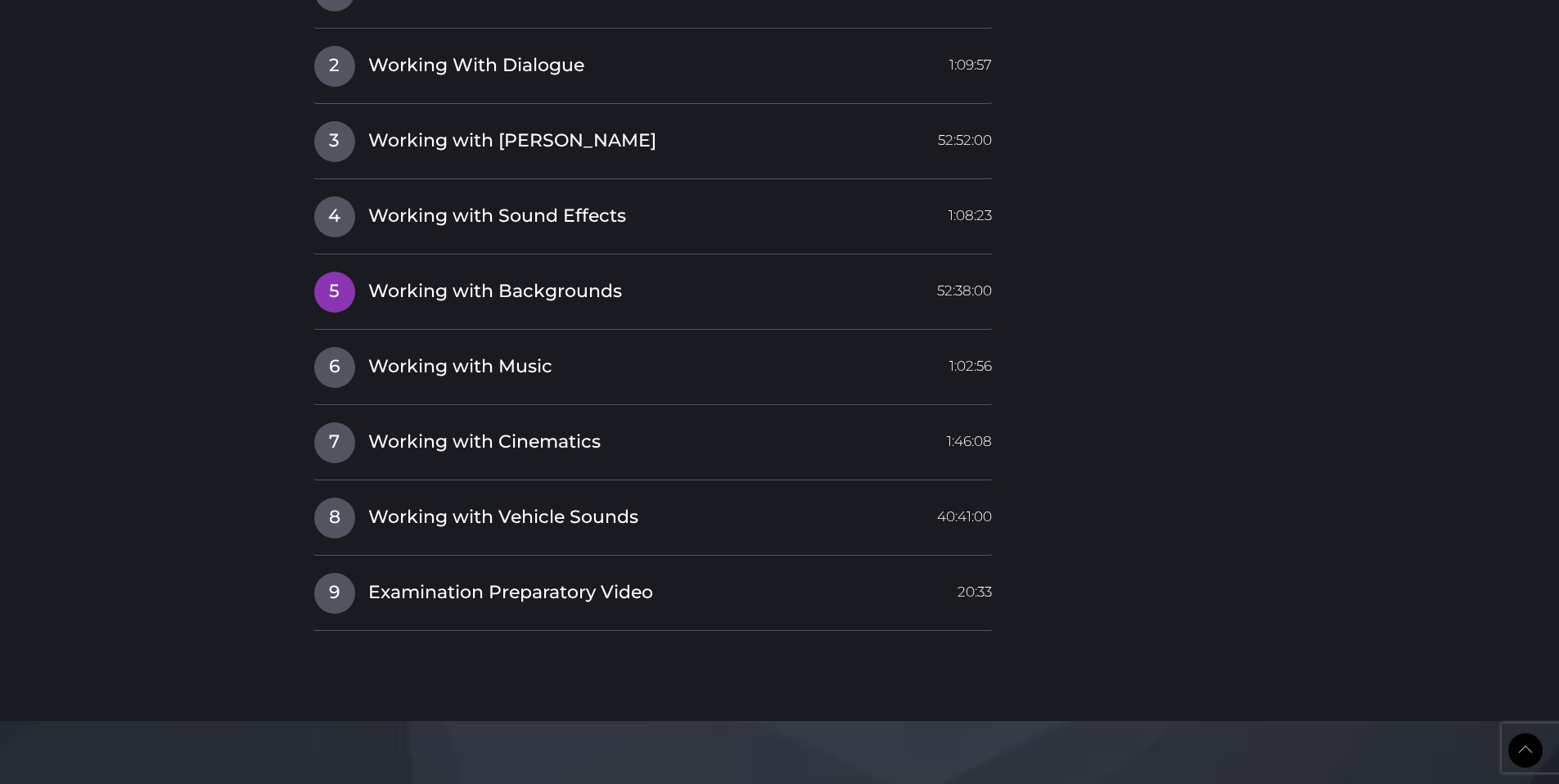
click at [513, 298] on span "Working with Backgrounds" at bounding box center [495, 291] width 253 height 25
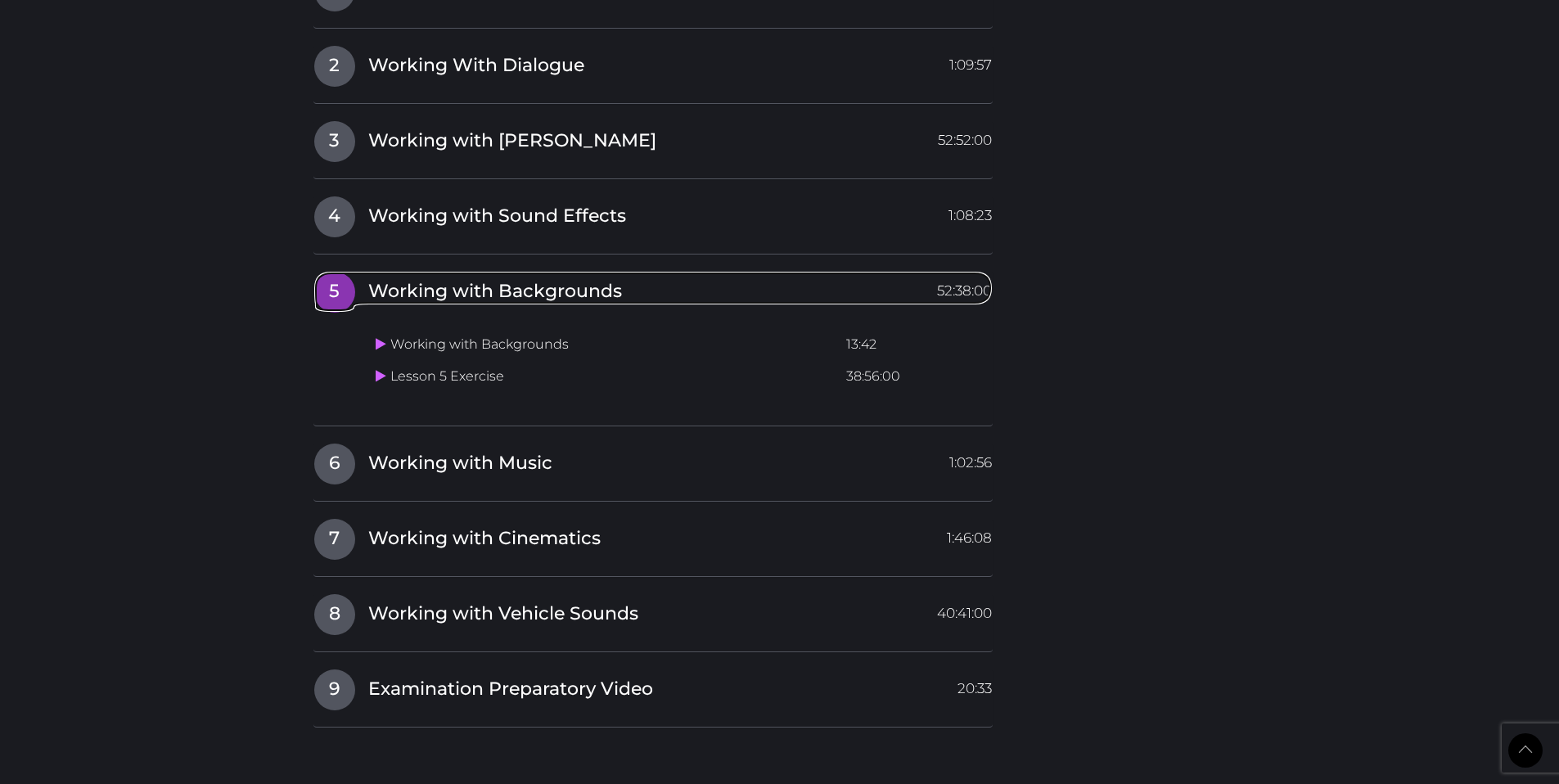
click at [513, 298] on span "Working with Backgrounds" at bounding box center [495, 291] width 253 height 25
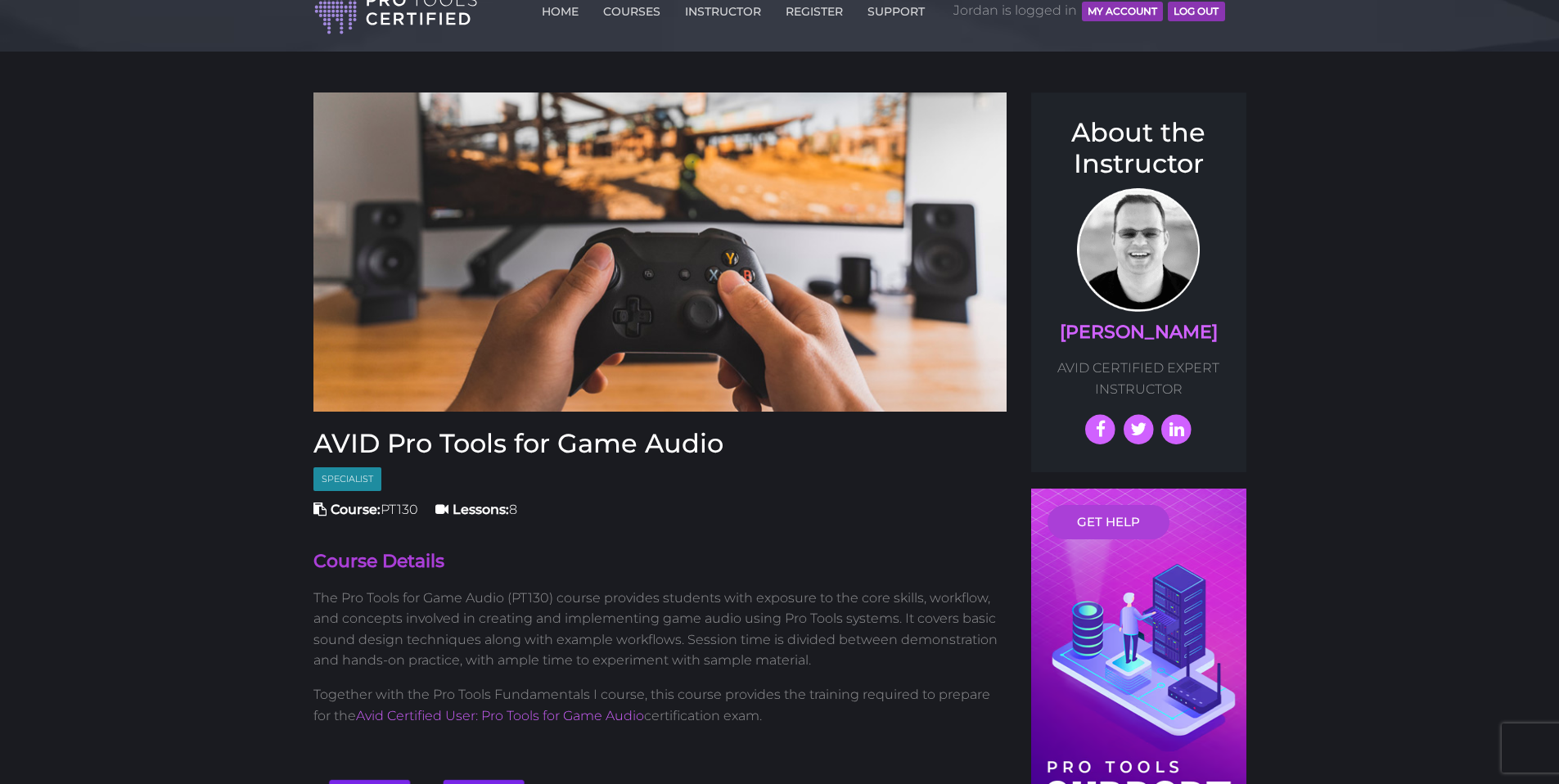
scroll to position [16, 0]
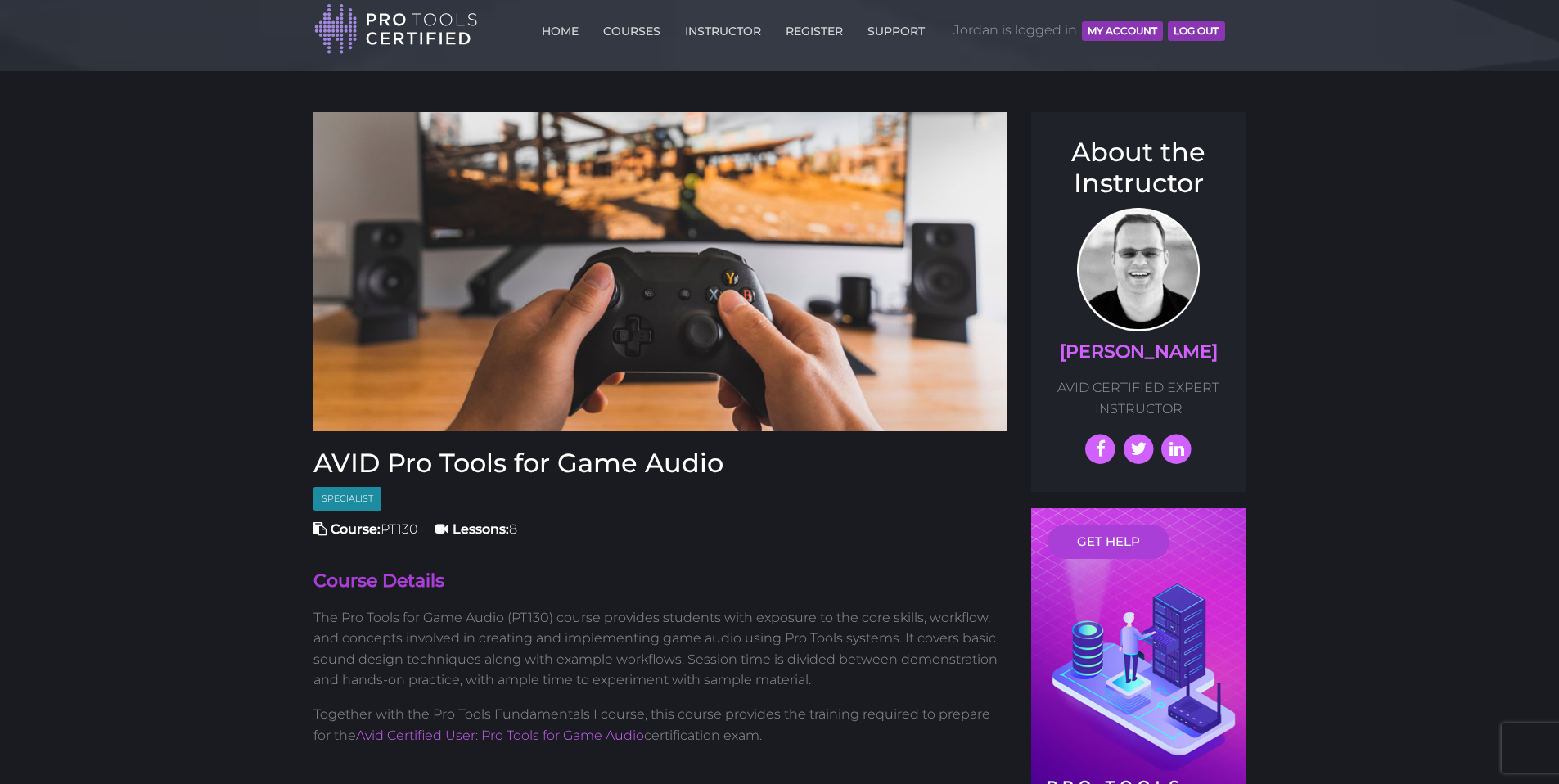
drag, startPoint x: 1570, startPoint y: 58, endPoint x: 1570, endPoint y: 20, distance: 38.0
click at [636, 36] on link "COURSES" at bounding box center [631, 28] width 65 height 26
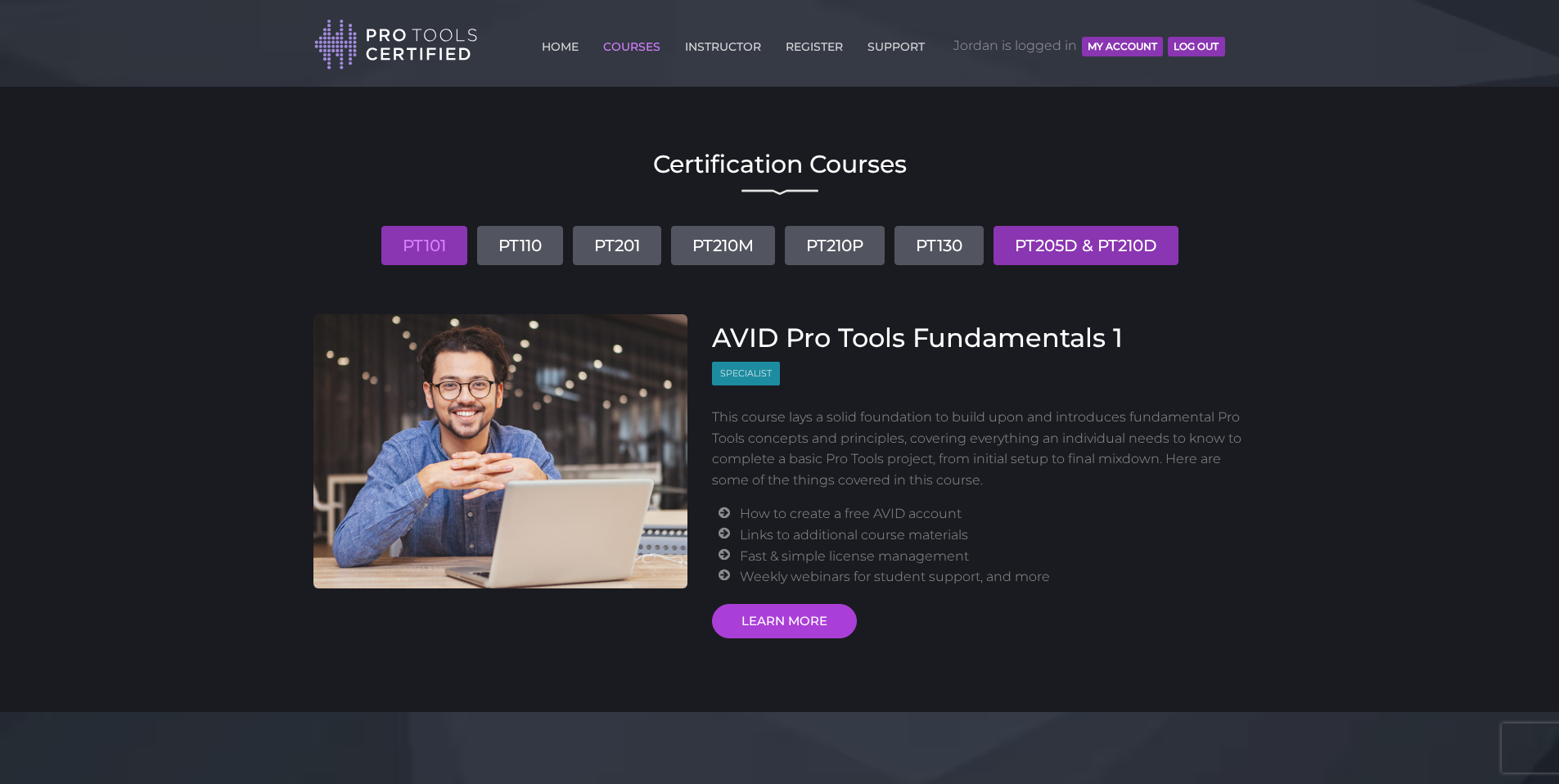
click at [1081, 246] on link "PT205D & PT210D" at bounding box center [1086, 245] width 185 height 39
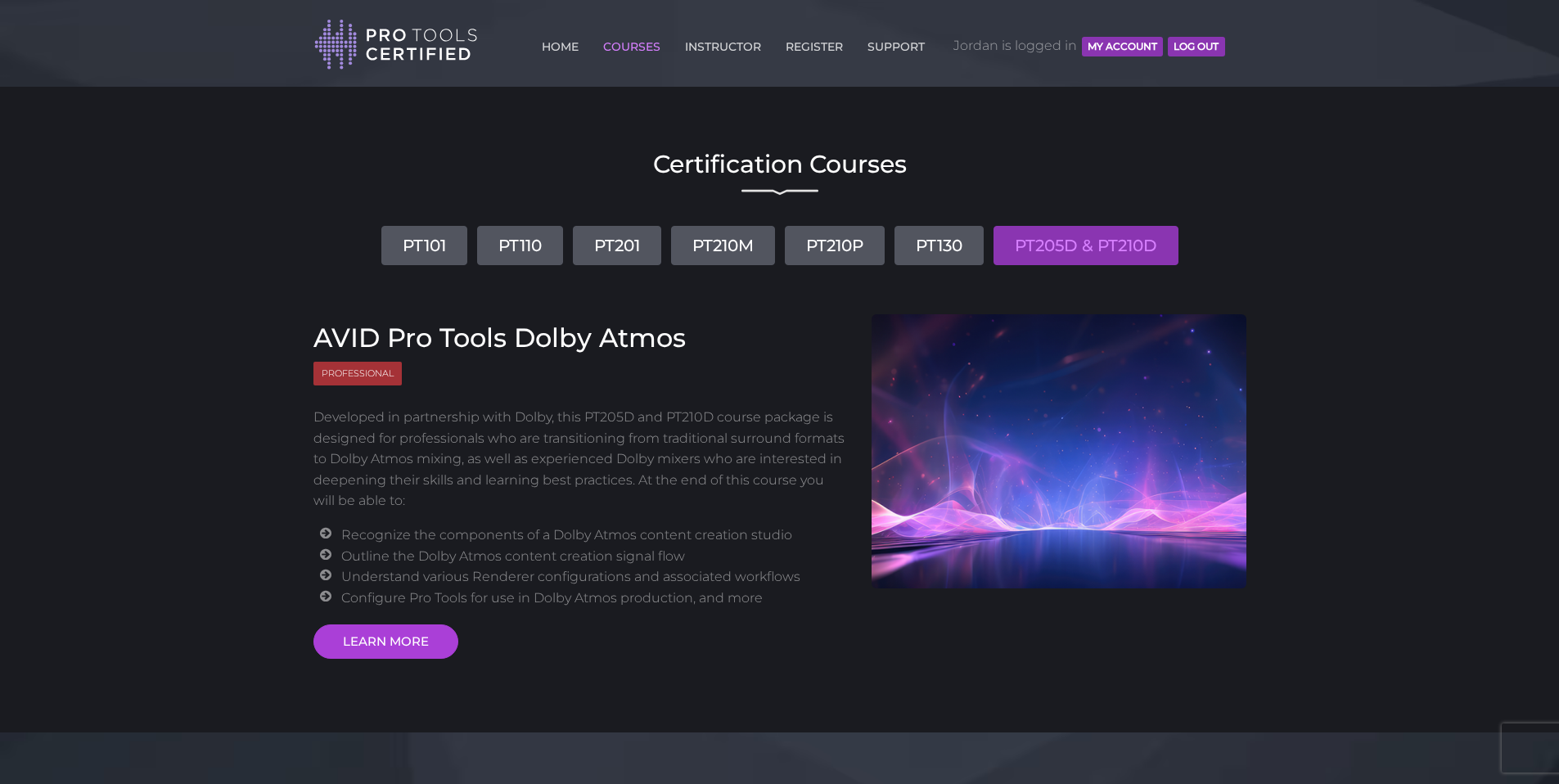
click at [315, 362] on span "Professional" at bounding box center [357, 372] width 88 height 23
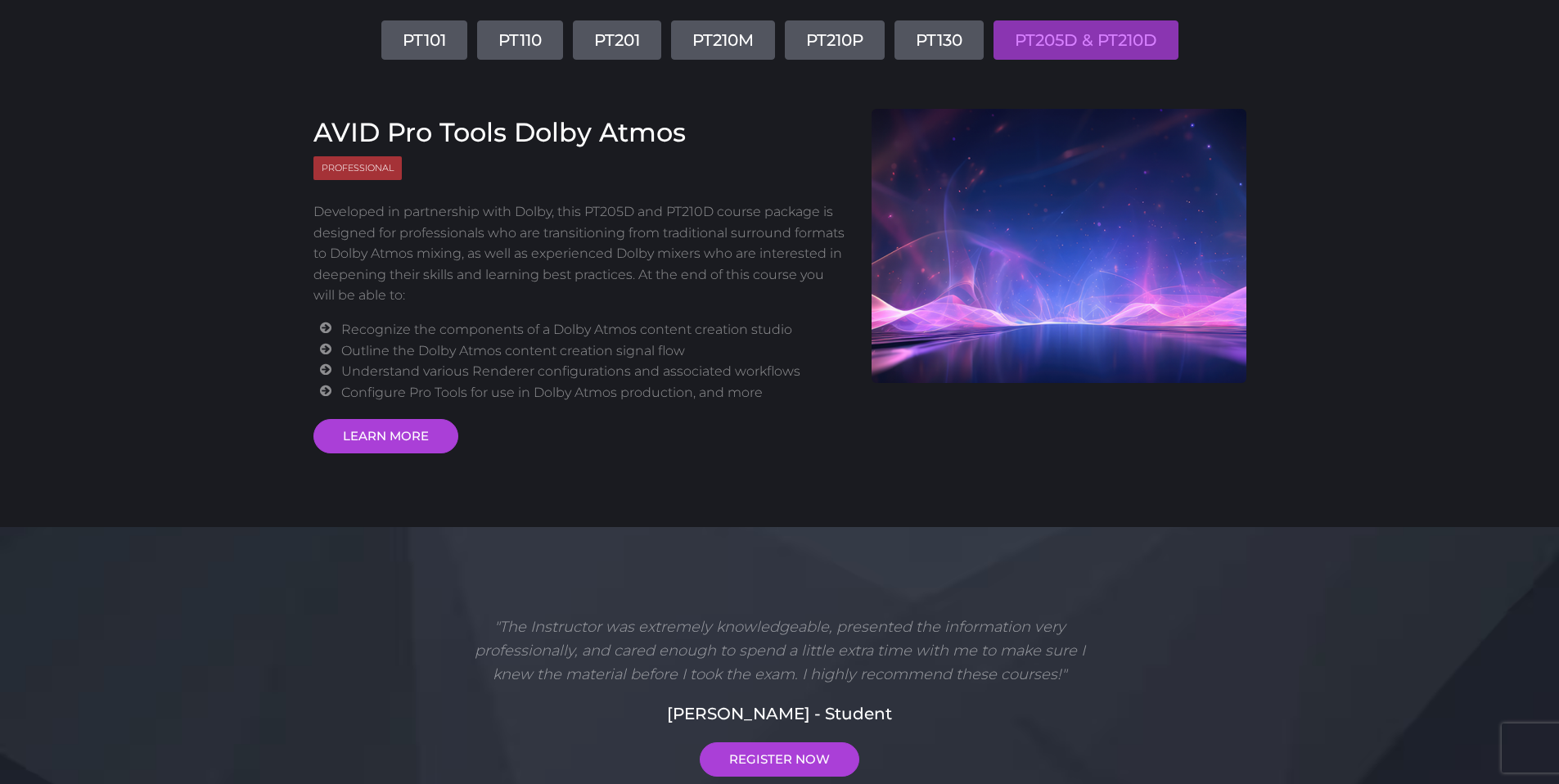
scroll to position [262, 0]
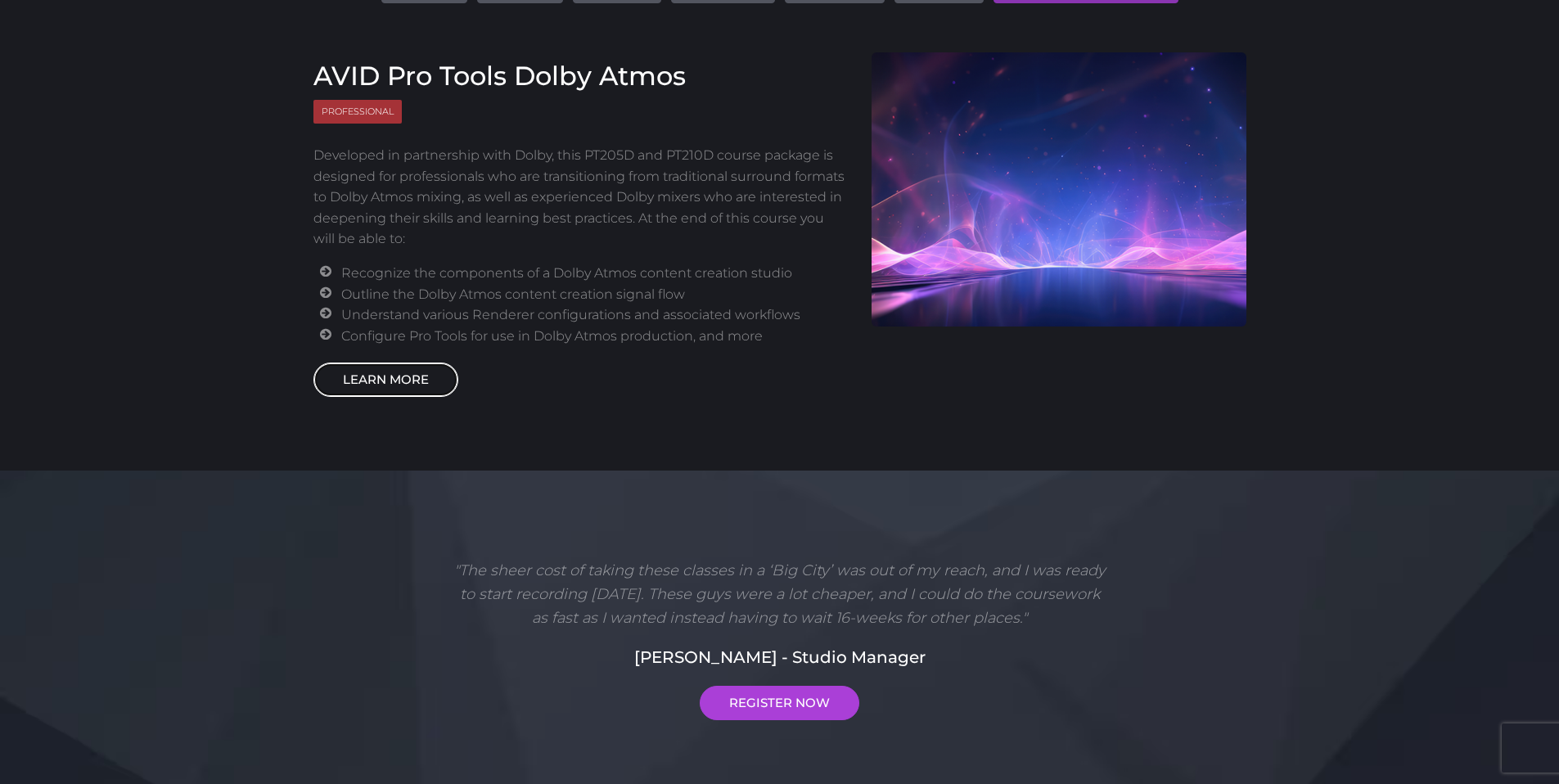
click at [367, 382] on link "LEARN MORE" at bounding box center [385, 379] width 144 height 34
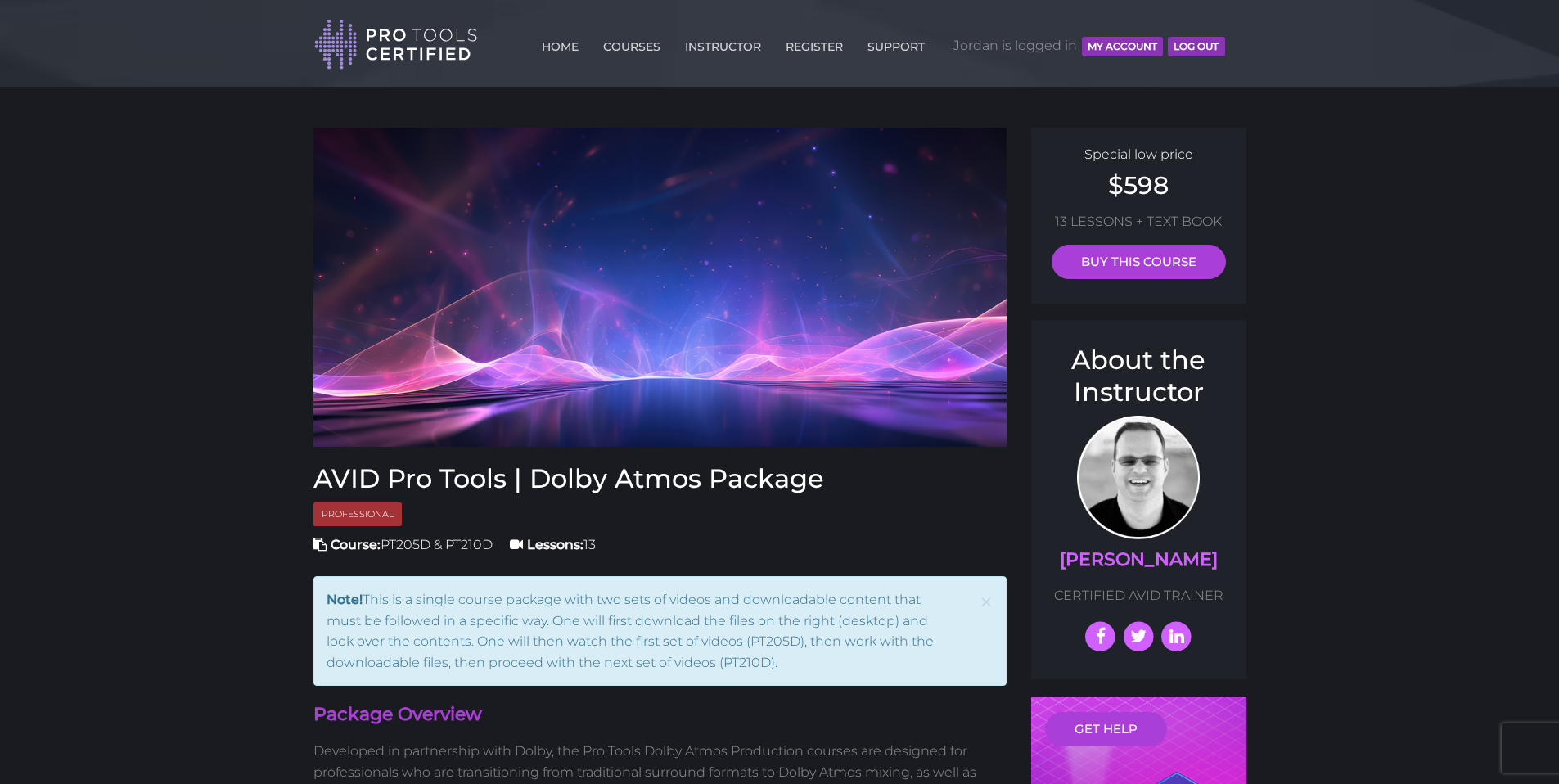
click at [640, 44] on link "COURSES" at bounding box center [631, 44] width 65 height 26
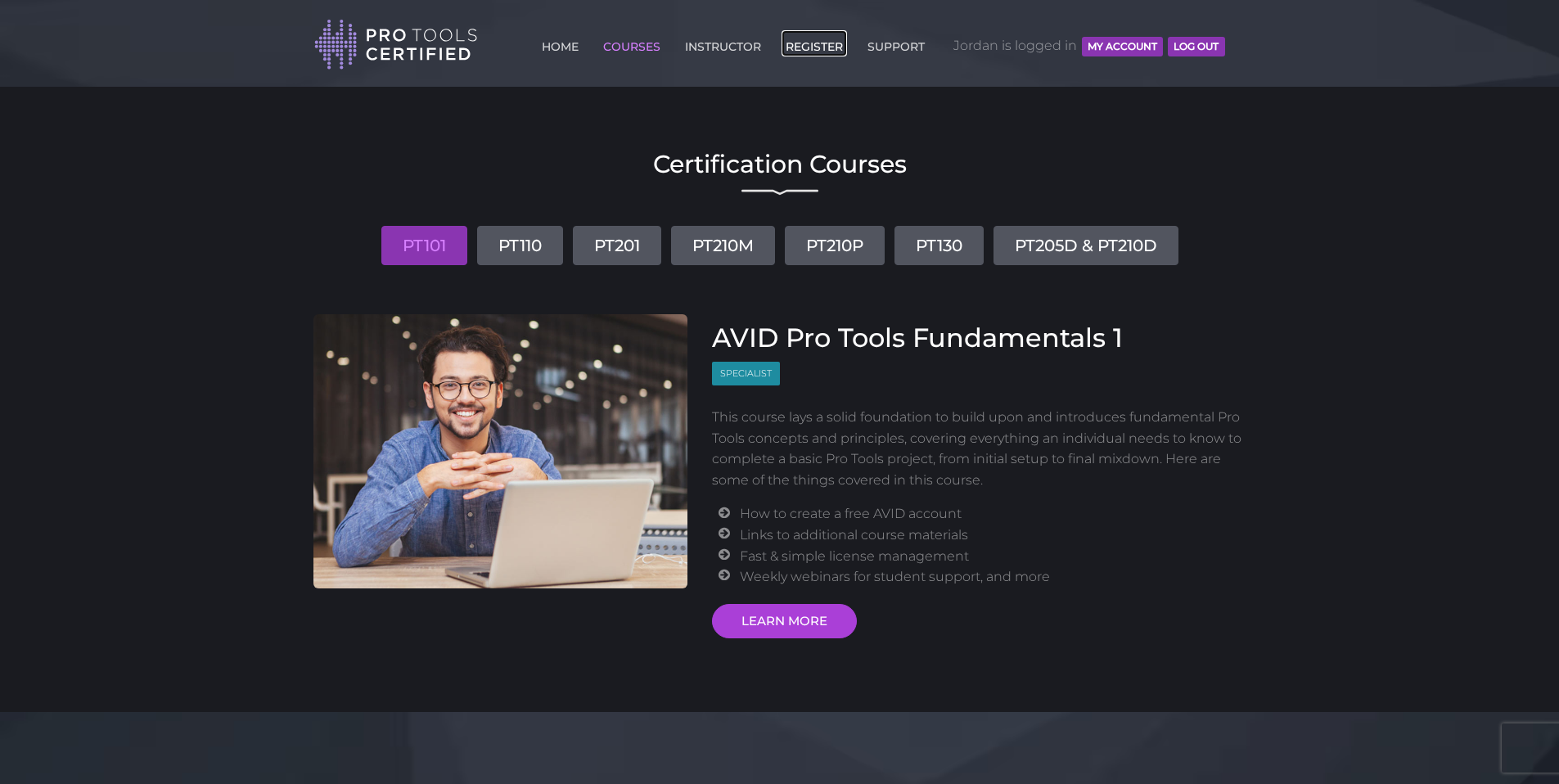
click at [811, 44] on link "REGISTER" at bounding box center [814, 44] width 65 height 26
